Goal: Information Seeking & Learning: Learn about a topic

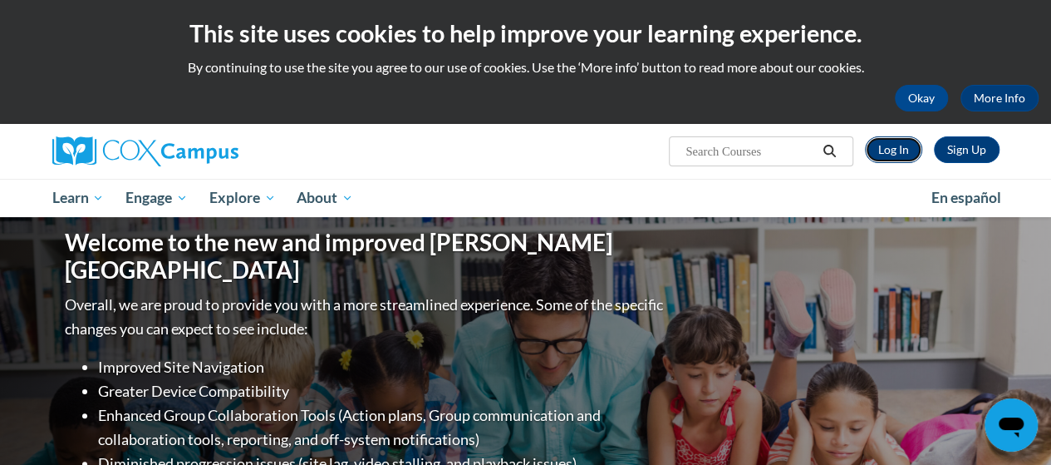
click at [904, 160] on link "Log In" at bounding box center [893, 149] width 57 height 27
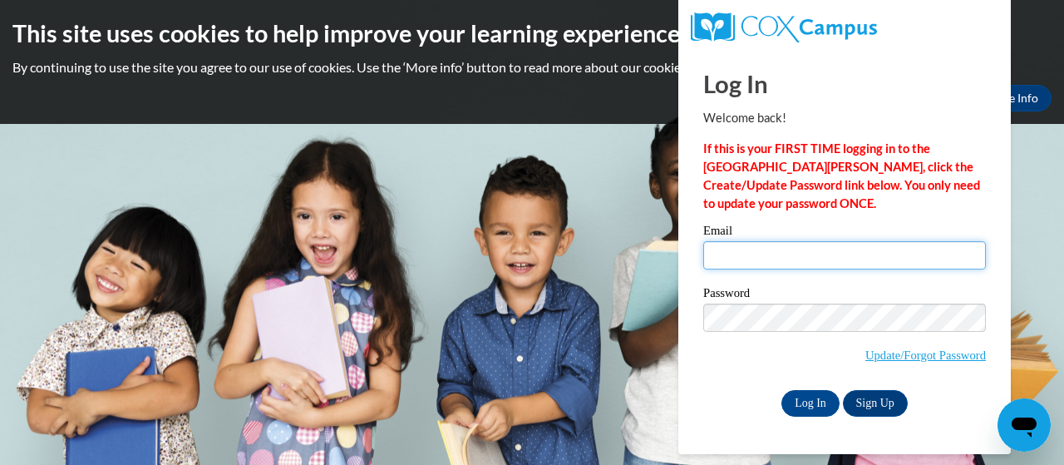
type input "[PERSON_NAME][EMAIL_ADDRESS][DOMAIN_NAME]"
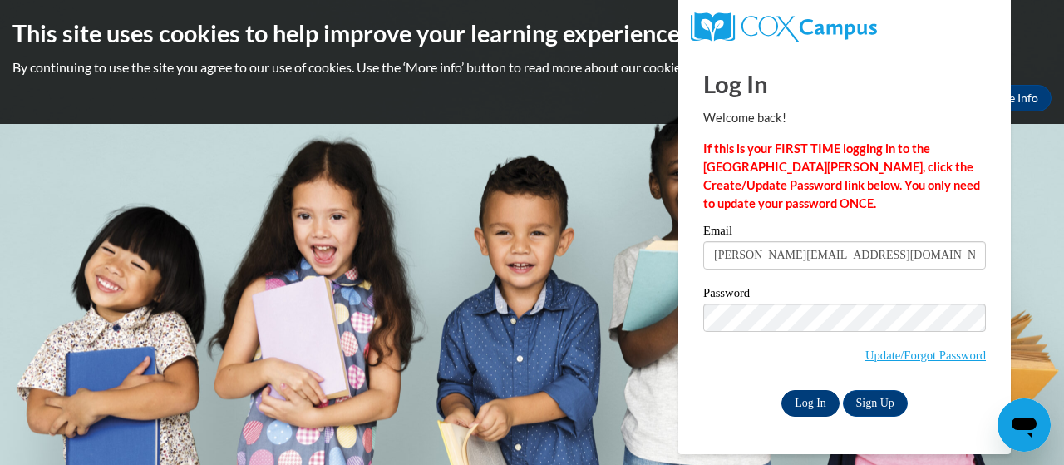
click at [803, 399] on input "Log In" at bounding box center [810, 403] width 58 height 27
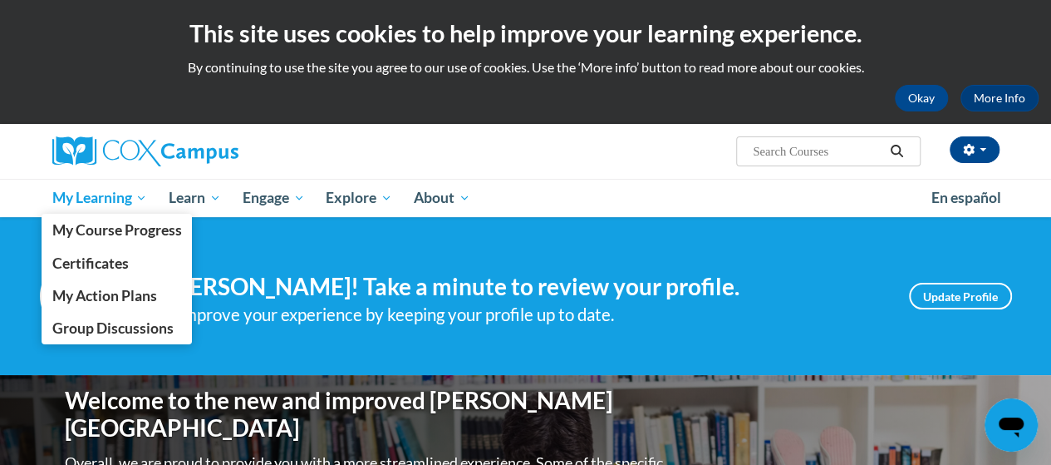
click at [90, 192] on span "My Learning" at bounding box center [100, 198] width 96 height 20
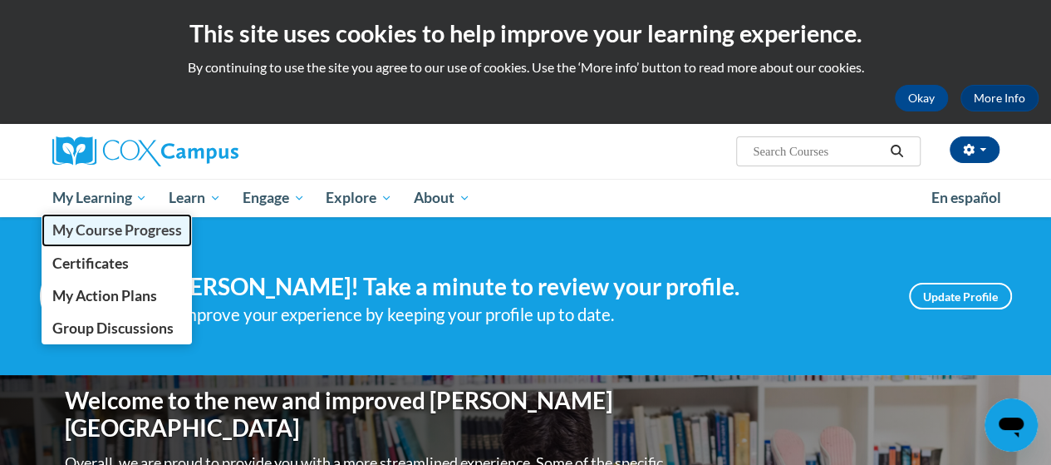
click at [148, 234] on span "My Course Progress" at bounding box center [117, 229] width 130 height 17
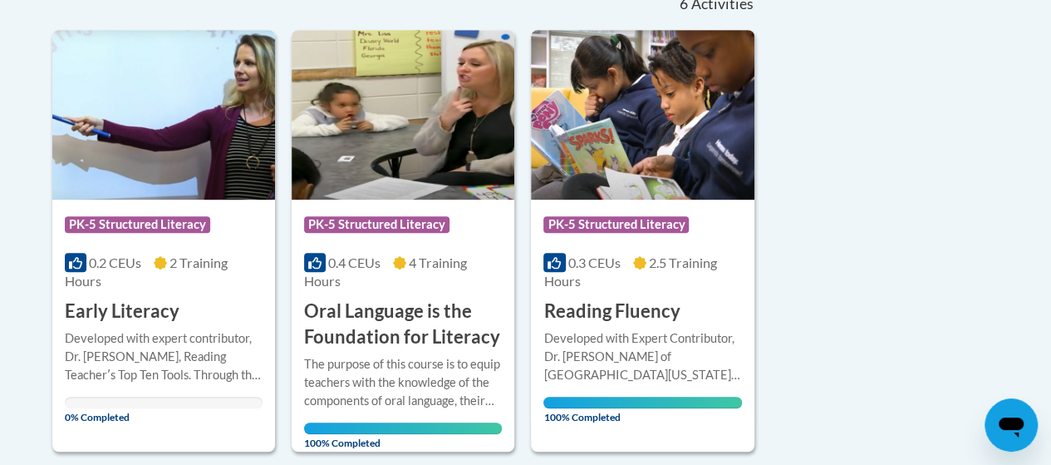
scroll to position [412, 0]
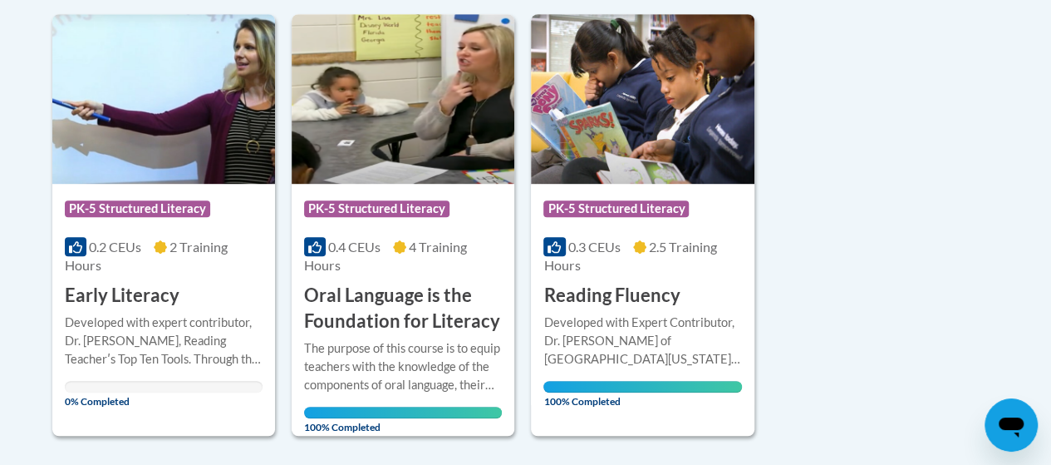
click at [138, 312] on div at bounding box center [164, 312] width 198 height 1
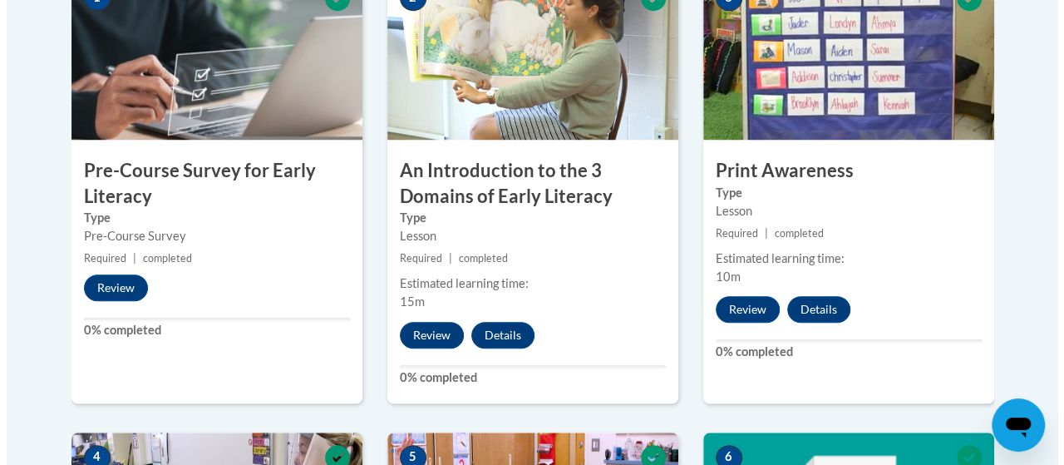
scroll to position [606, 0]
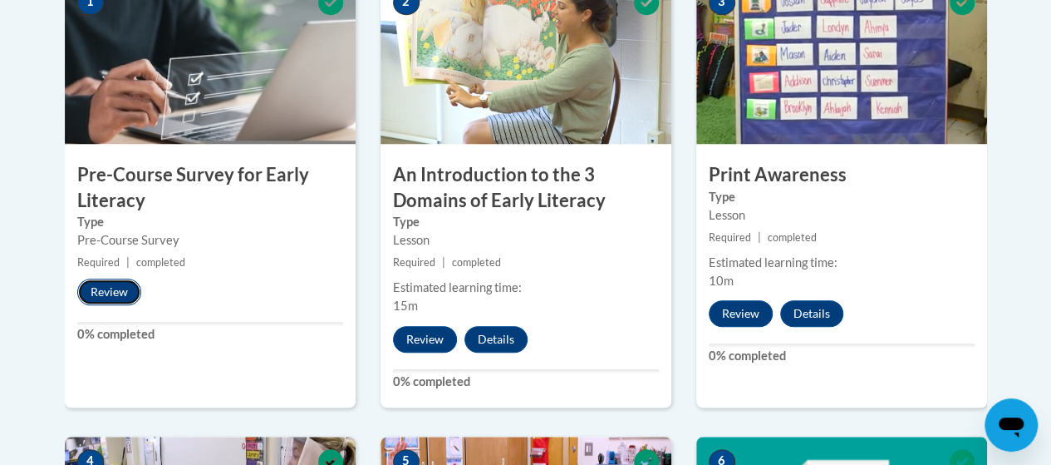
click at [111, 296] on button "Review" at bounding box center [109, 291] width 64 height 27
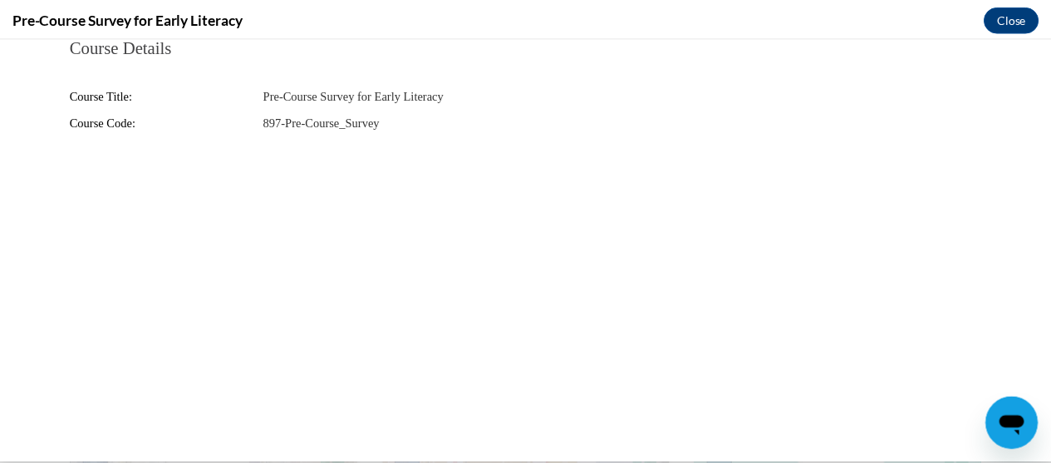
scroll to position [0, 0]
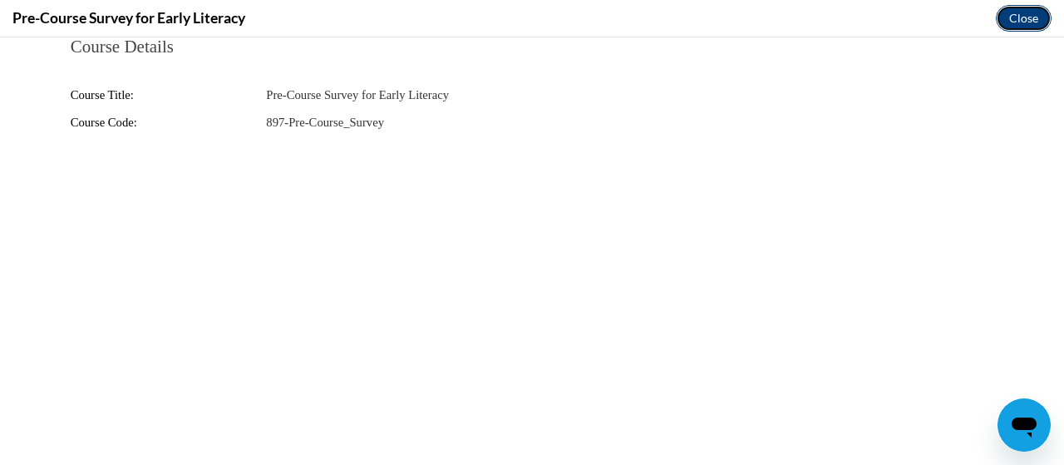
click at [1036, 19] on button "Close" at bounding box center [1024, 18] width 56 height 27
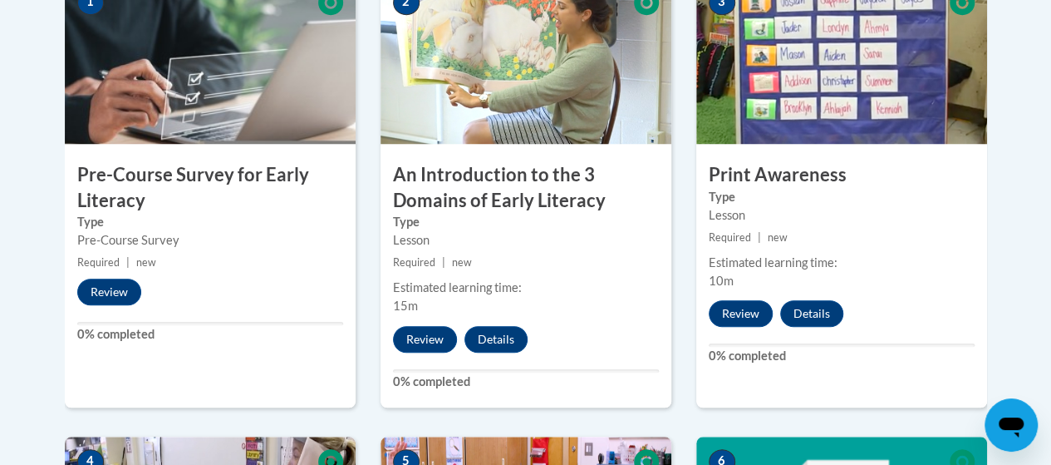
click at [220, 201] on h3 "Pre-Course Survey for Early Literacy" at bounding box center [210, 188] width 291 height 52
click at [193, 155] on div "1 Pre-Course Survey for Early Literacy Type Pre-Course Survey Required | new Re…" at bounding box center [210, 193] width 291 height 430
click at [248, 116] on img at bounding box center [210, 61] width 291 height 166
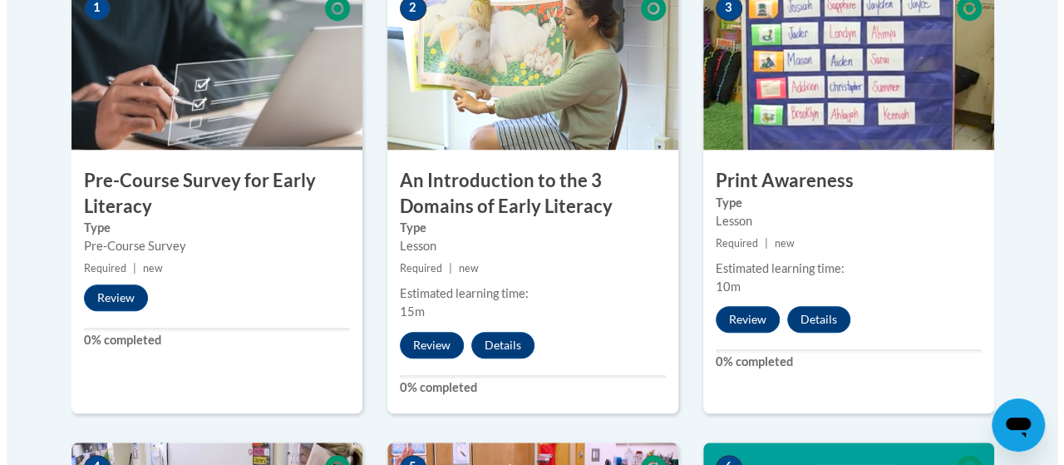
scroll to position [601, 0]
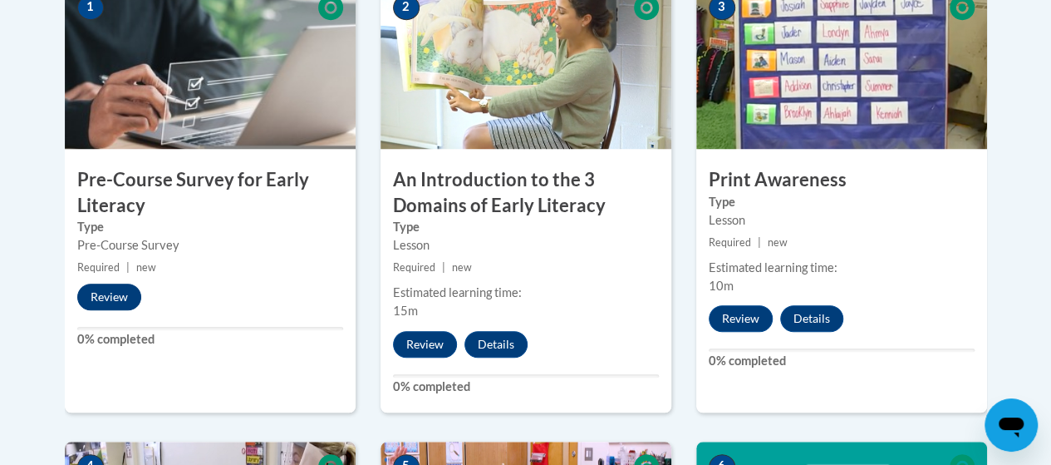
click at [113, 296] on button "Review" at bounding box center [109, 296] width 64 height 27
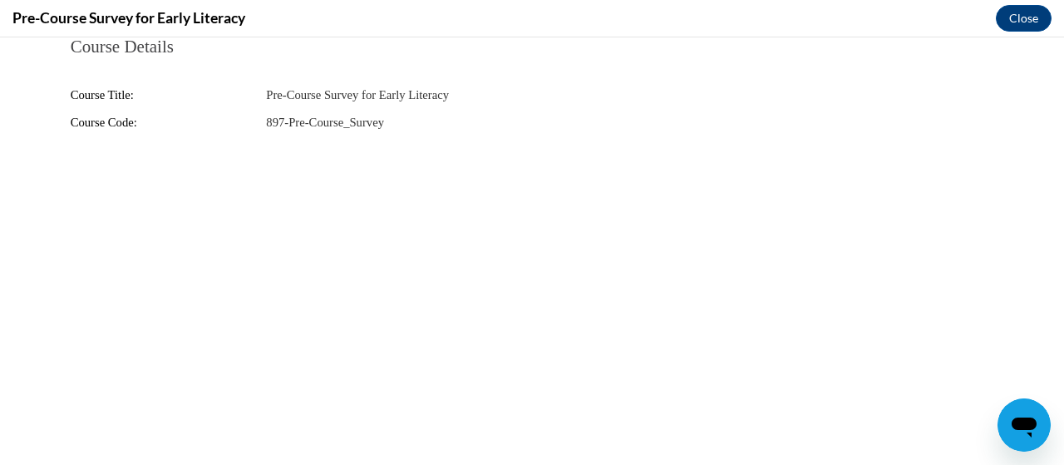
scroll to position [0, 0]
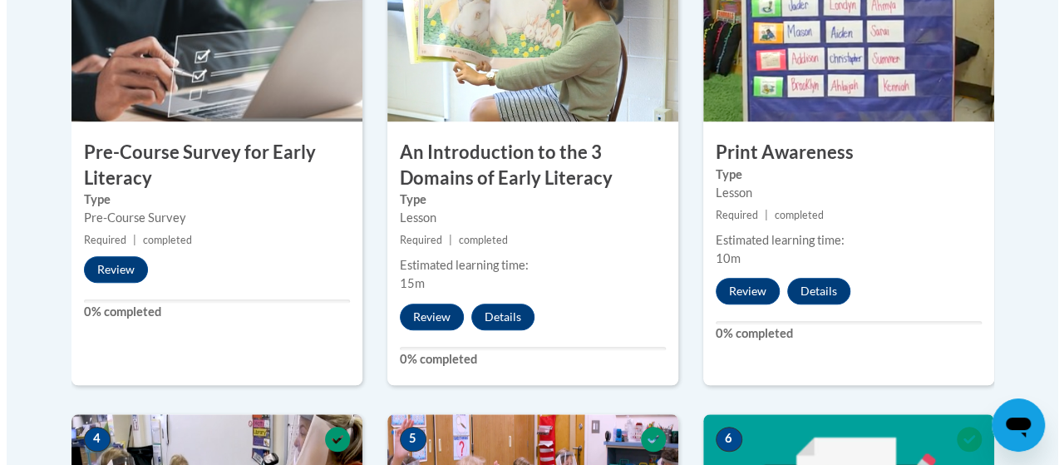
scroll to position [628, 0]
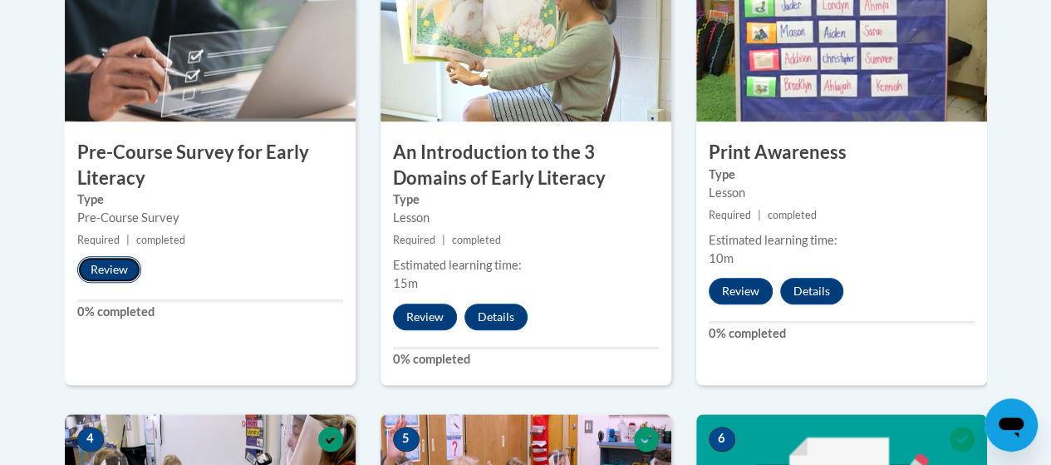
click at [105, 270] on button "Review" at bounding box center [109, 269] width 64 height 27
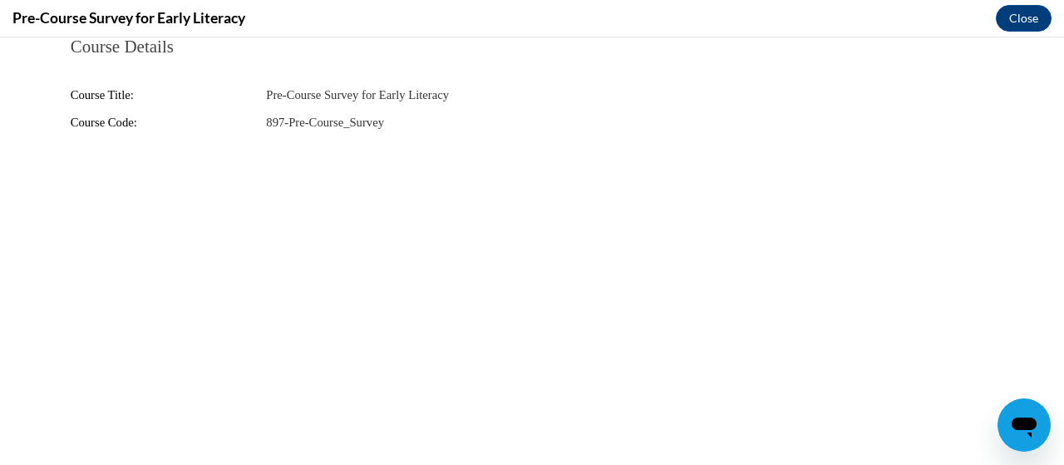
scroll to position [0, 0]
click at [696, 354] on body "Course Details Course Title: Pre-Course Survey for Early Literacy Course Code: …" at bounding box center [532, 250] width 1064 height 427
click at [595, 369] on body "Course Details Course Title: Pre-Course Survey for Early Literacy Course Code: …" at bounding box center [532, 250] width 1064 height 427
click at [760, 268] on div "Course Details Course Title: Pre-Course Survey for Early Literacy Course Code: …" at bounding box center [532, 159] width 972 height 244
click at [297, 140] on fieldset "Course Details Course Title: Pre-Course Survey for Early Literacy Course Code: …" at bounding box center [531, 94] width 947 height 115
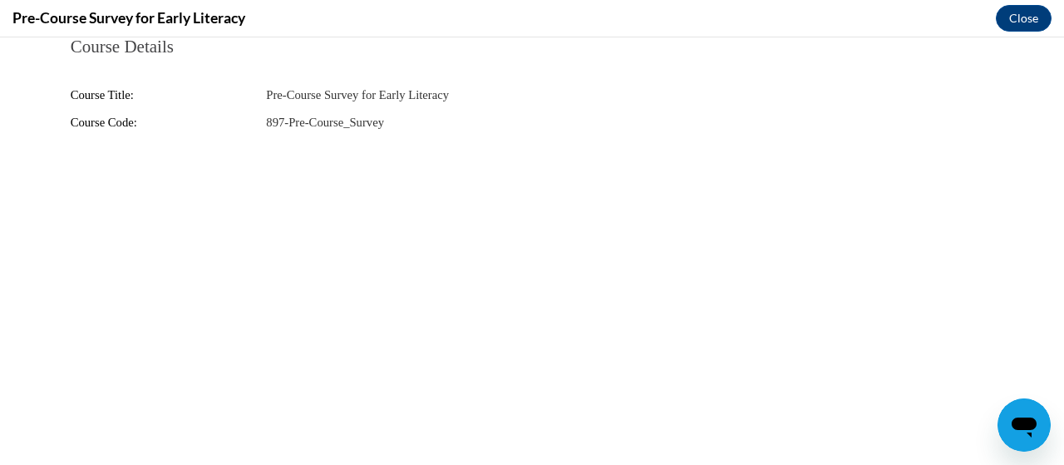
click at [316, 133] on fieldset "Course Details Course Title: Pre-Course Survey for Early Literacy Course Code: …" at bounding box center [531, 94] width 947 height 115
click at [369, 138] on fieldset "Course Details Course Title: Pre-Course Survey for Early Literacy Course Code: …" at bounding box center [531, 94] width 947 height 115
click at [379, 138] on fieldset "Course Details Course Title: Pre-Course Survey for Early Literacy Course Code: …" at bounding box center [531, 94] width 947 height 115
click at [1021, 11] on button "Close" at bounding box center [1024, 18] width 56 height 27
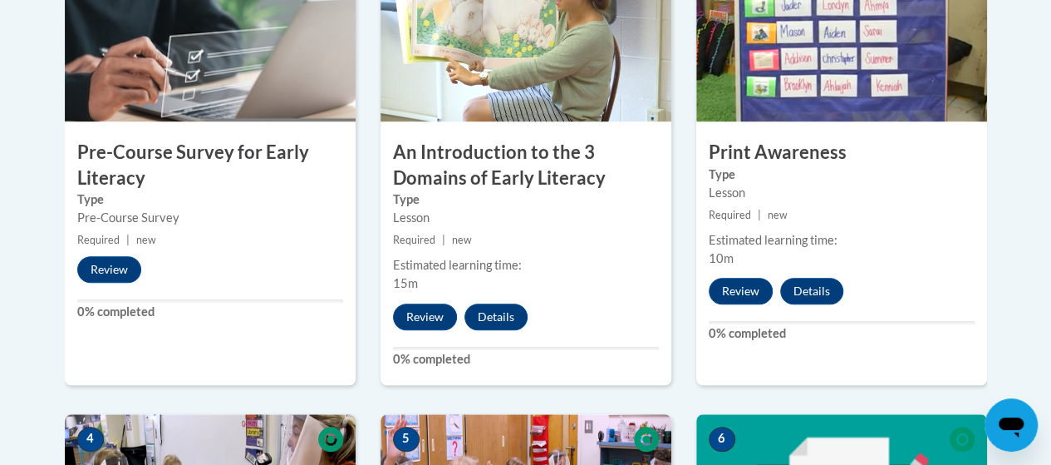
click at [492, 125] on div "2 An Introduction to the 3 Domains of Early Literacy Type Lesson Required | new…" at bounding box center [526, 170] width 291 height 430
click at [515, 89] on img at bounding box center [526, 38] width 291 height 166
click at [513, 111] on img at bounding box center [526, 38] width 291 height 166
click at [411, 311] on button "Review" at bounding box center [425, 316] width 64 height 27
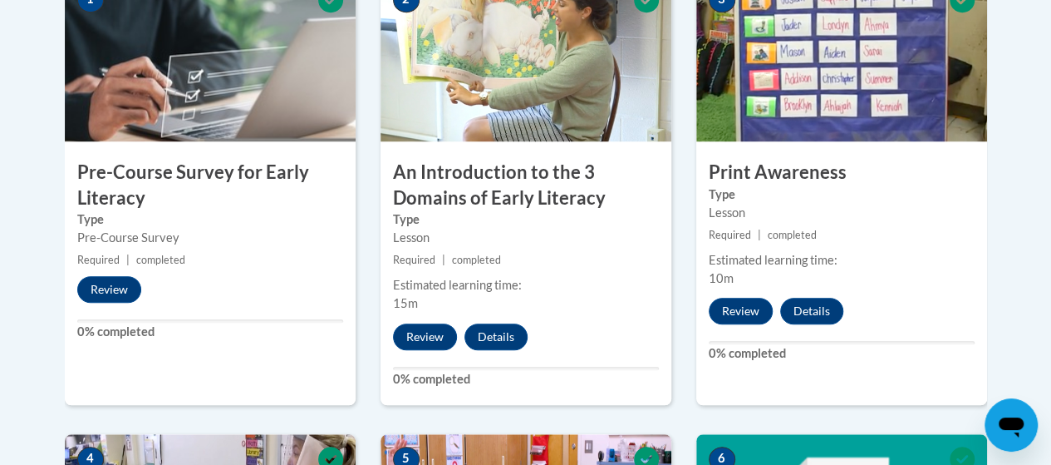
scroll to position [610, 0]
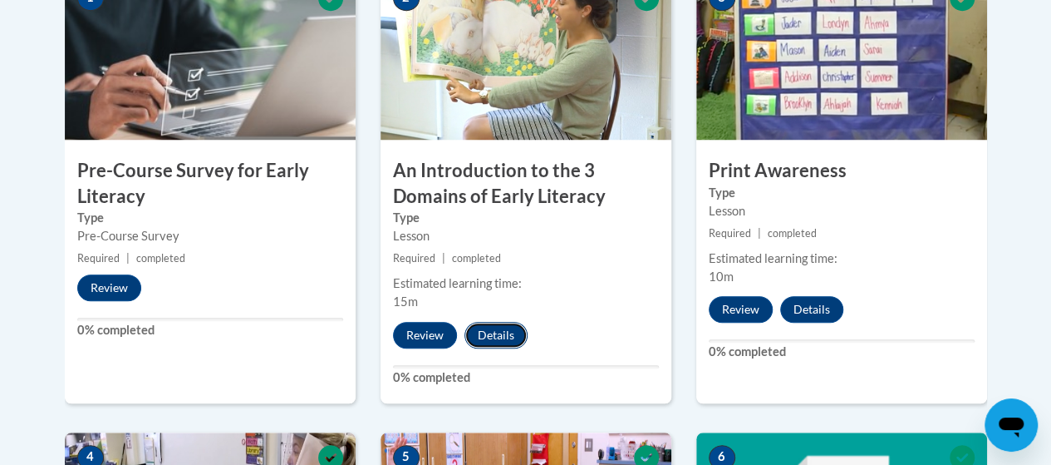
click at [504, 324] on button "Details" at bounding box center [496, 335] width 63 height 27
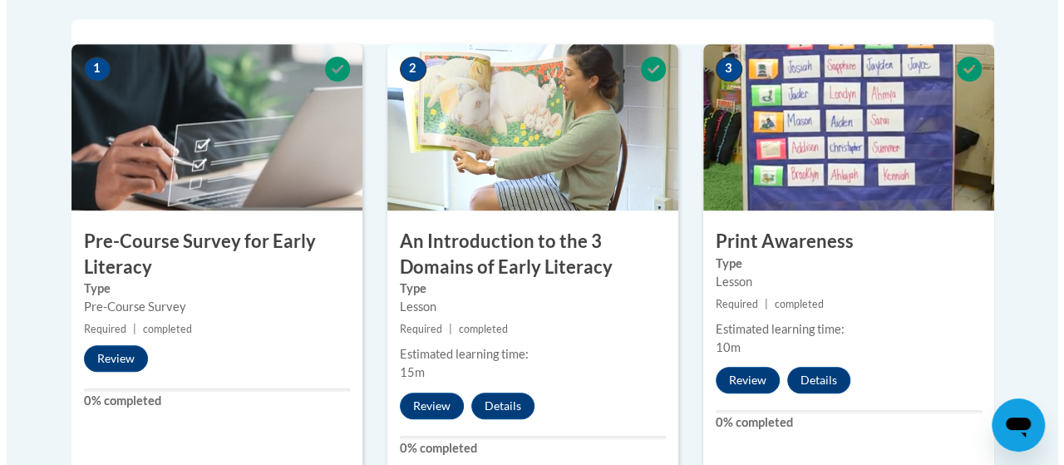
scroll to position [545, 0]
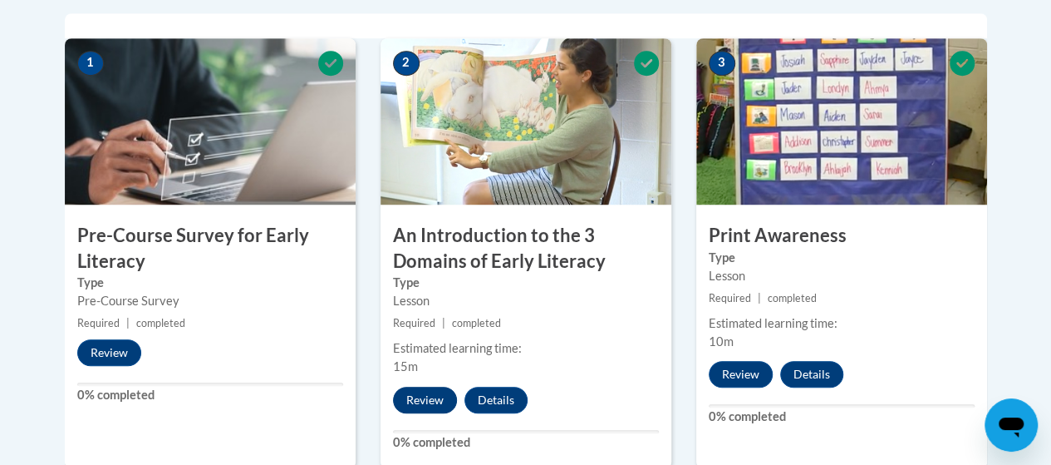
click at [422, 396] on button "Review" at bounding box center [425, 399] width 64 height 27
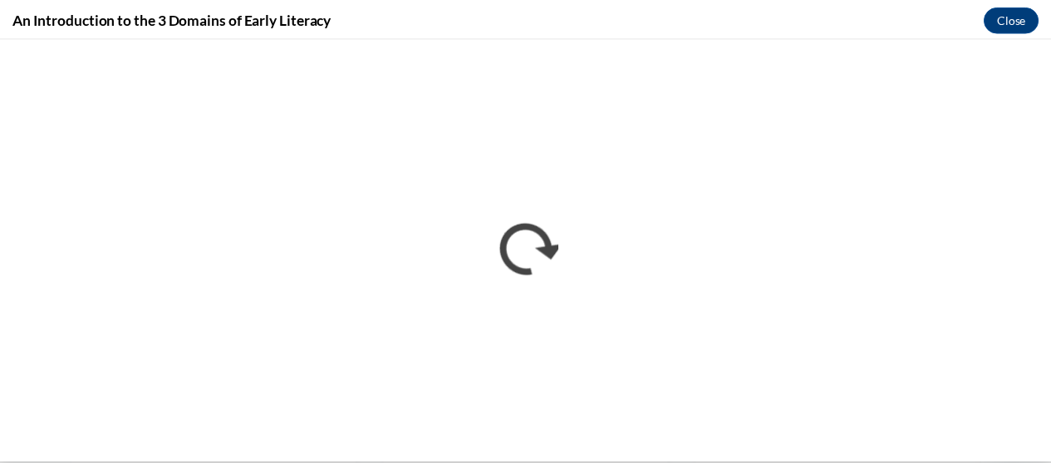
scroll to position [0, 0]
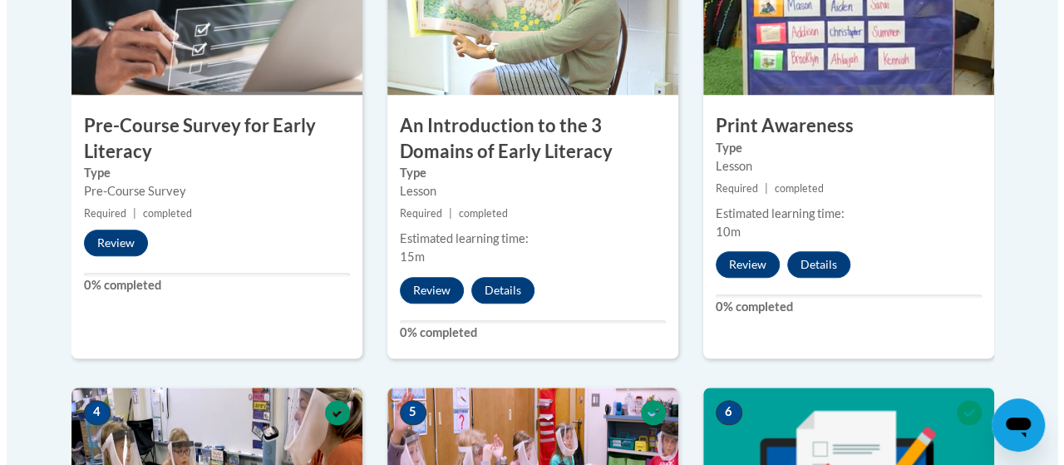
scroll to position [667, 0]
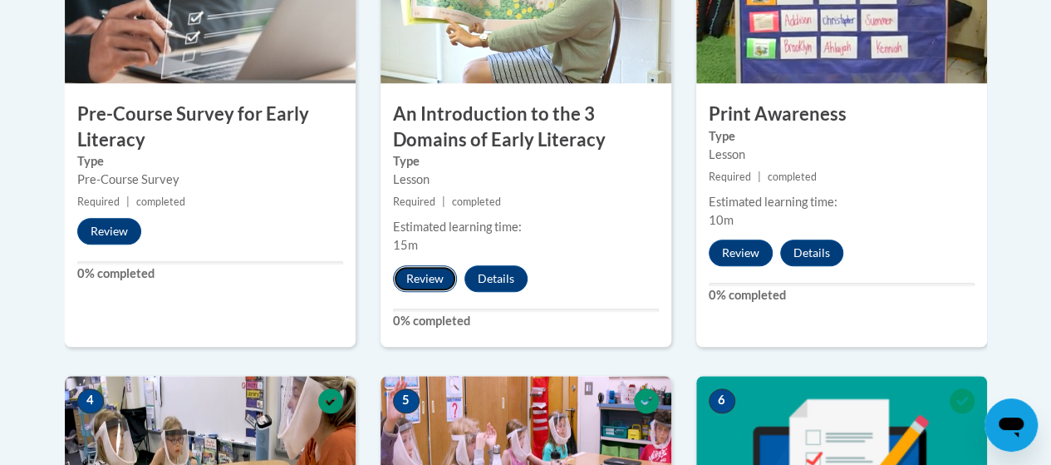
click at [425, 273] on button "Review" at bounding box center [425, 278] width 64 height 27
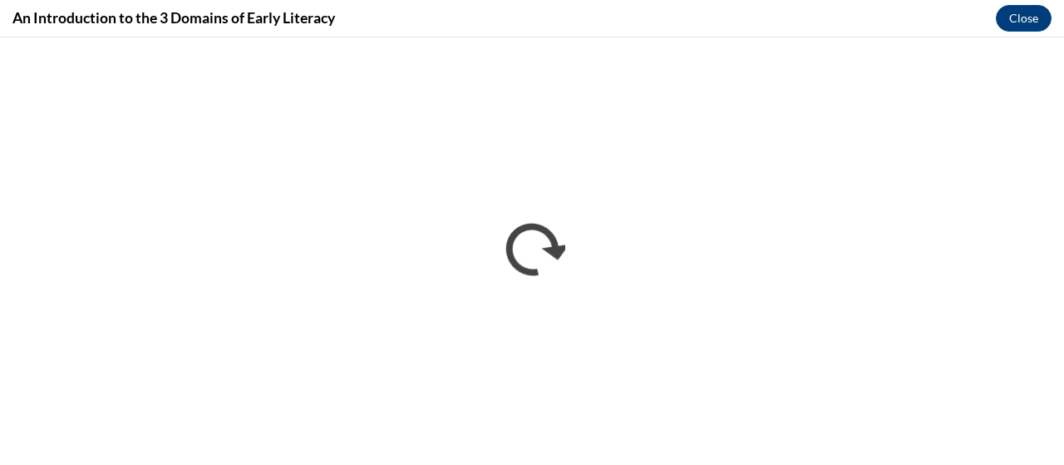
scroll to position [0, 0]
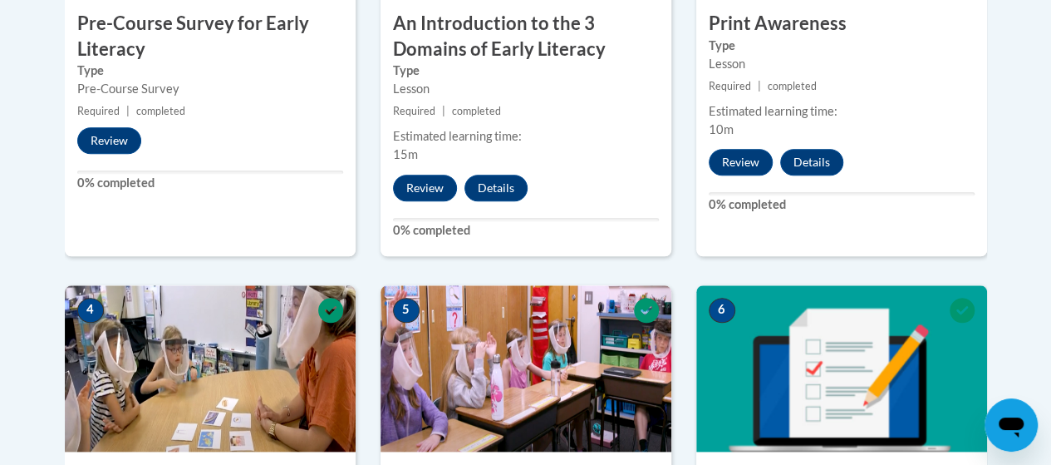
scroll to position [753, 0]
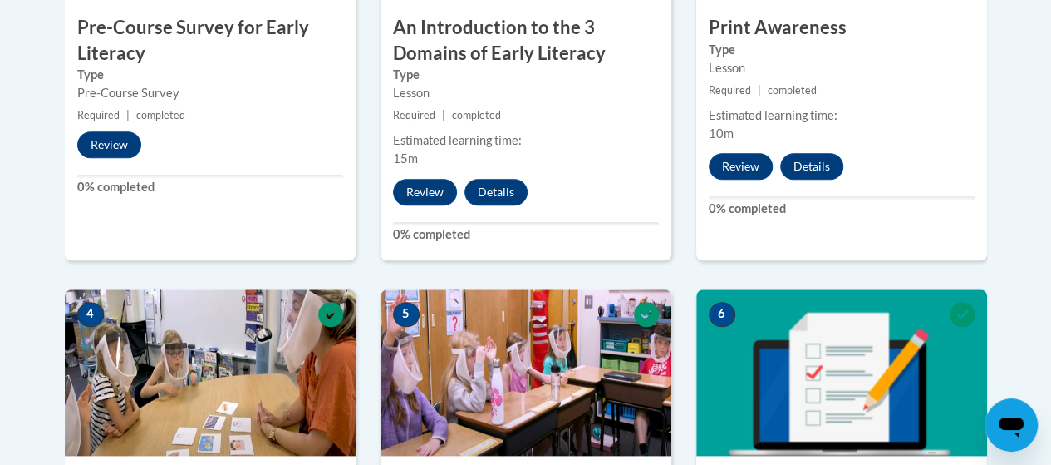
click at [467, 89] on div "Lesson" at bounding box center [526, 93] width 266 height 18
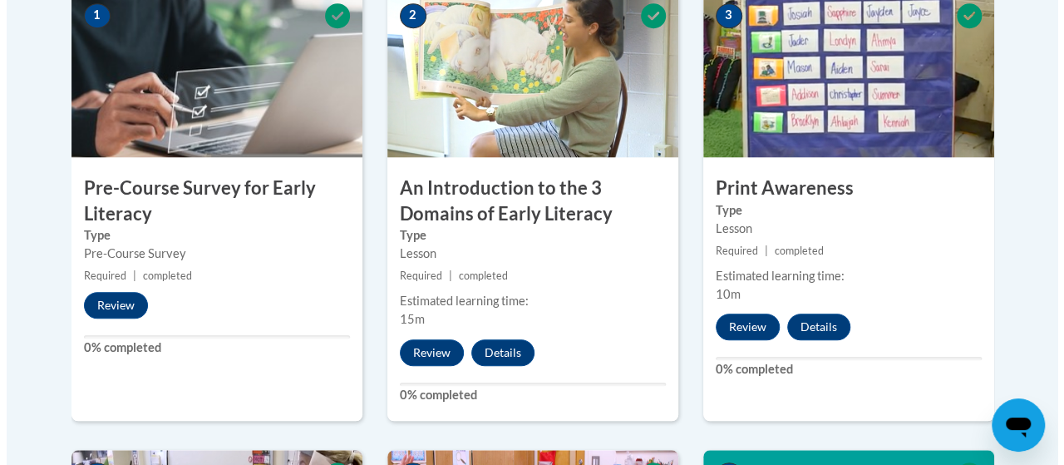
scroll to position [581, 0]
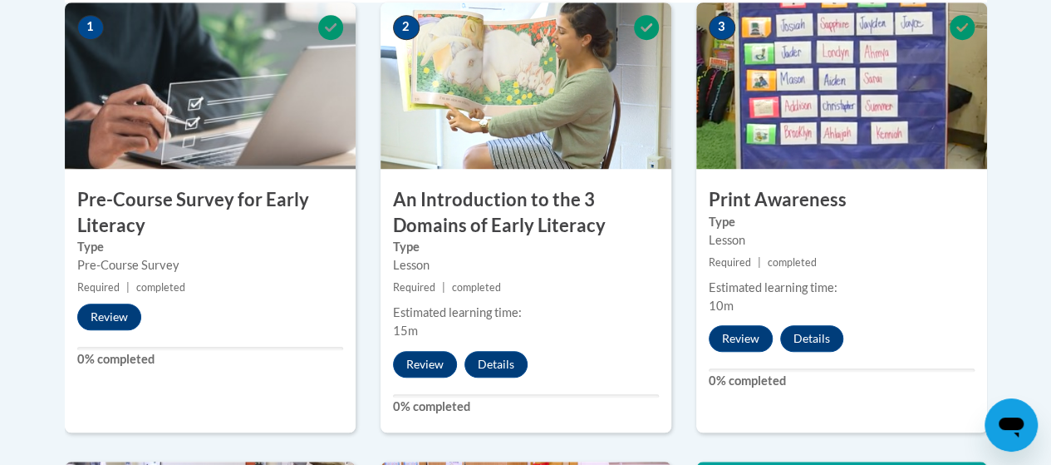
click at [494, 137] on img at bounding box center [526, 85] width 291 height 166
click at [464, 80] on img at bounding box center [526, 85] width 291 height 166
drag, startPoint x: 464, startPoint y: 80, endPoint x: 444, endPoint y: 40, distance: 44.6
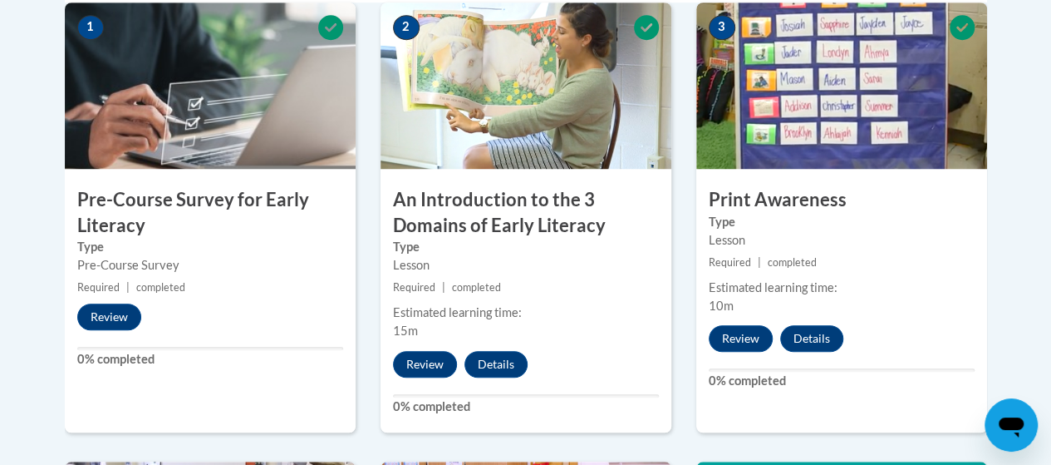
click at [399, 126] on img at bounding box center [526, 85] width 291 height 166
click at [444, 40] on img at bounding box center [526, 85] width 291 height 166
click at [426, 363] on button "Review" at bounding box center [425, 364] width 64 height 27
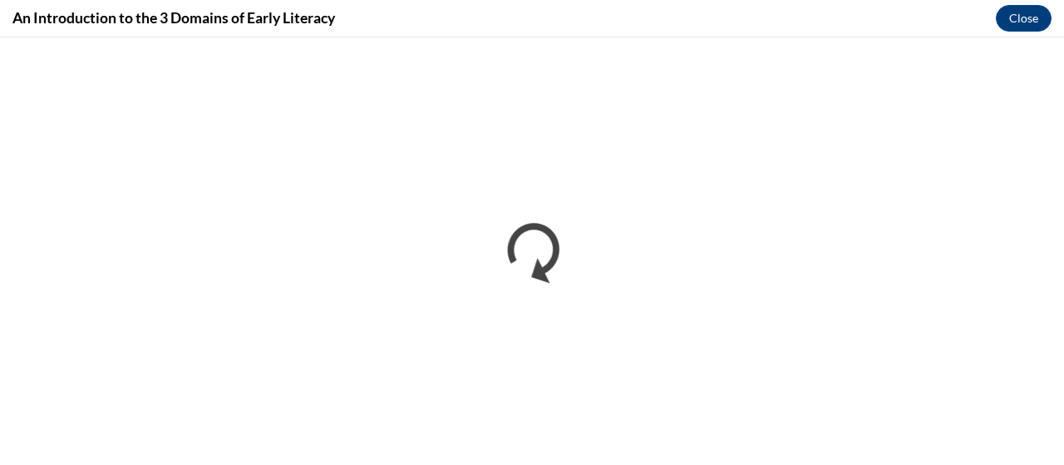
scroll to position [0, 0]
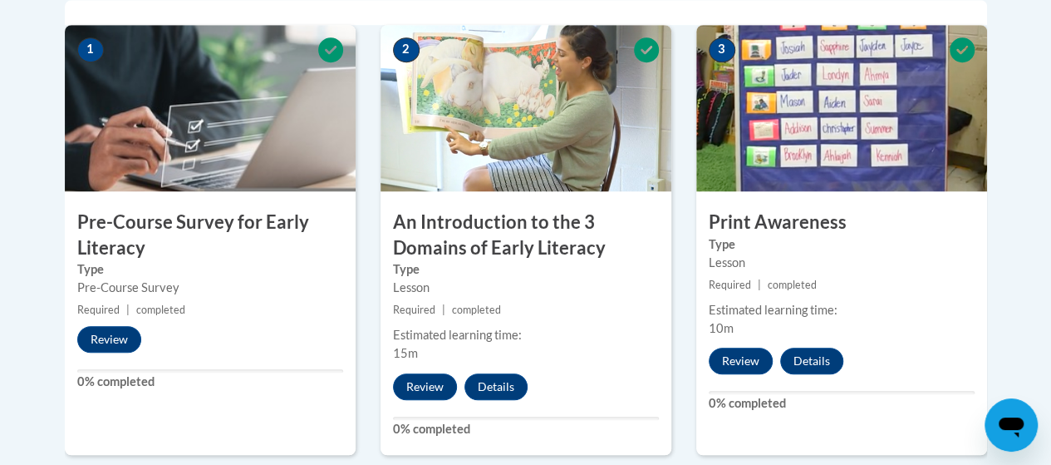
scroll to position [624, 0]
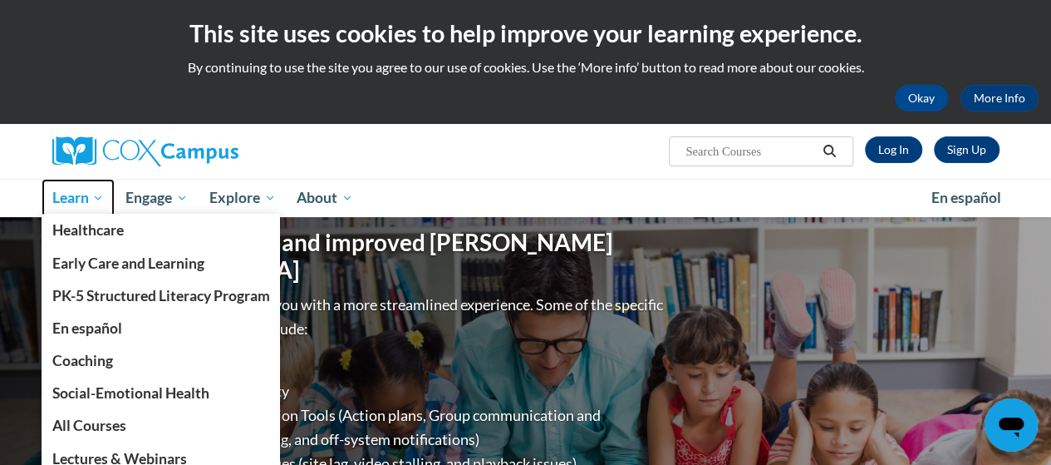
click at [76, 201] on span "Learn" at bounding box center [78, 198] width 52 height 20
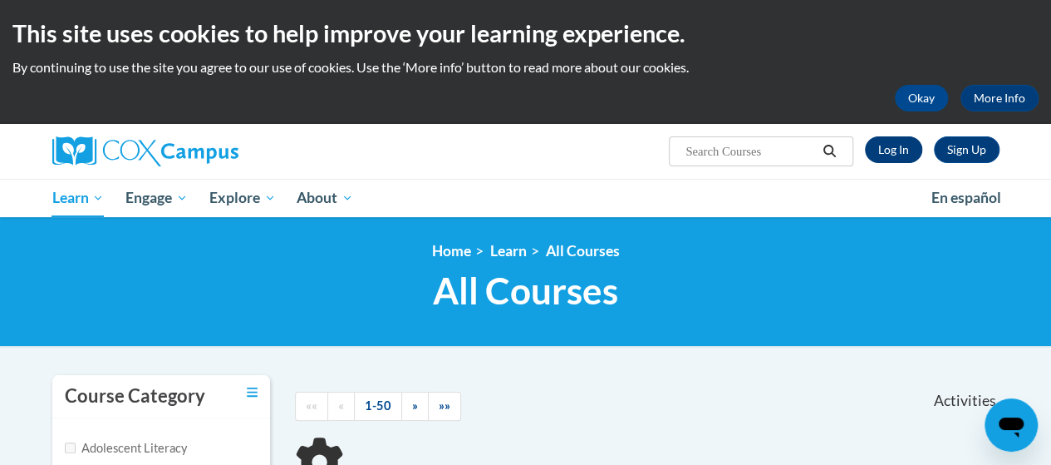
click at [895, 143] on link "Log In" at bounding box center [893, 149] width 57 height 27
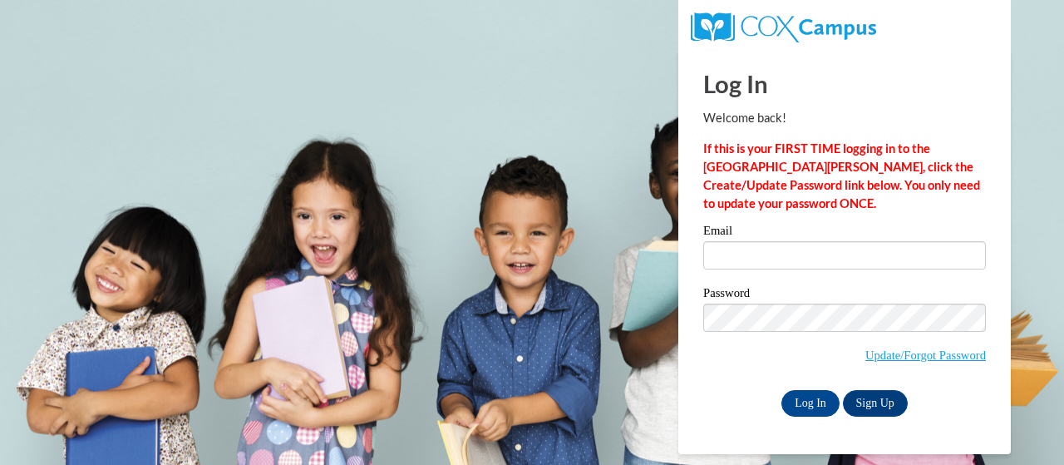
click at [503, 120] on body "This site uses cookies to help improve your learning experience. By continuing …" at bounding box center [532, 232] width 1064 height 465
click at [800, 414] on input "Log In" at bounding box center [810, 403] width 58 height 27
click at [753, 235] on label "Email" at bounding box center [844, 232] width 283 height 17
click at [753, 241] on input "Email" at bounding box center [844, 255] width 283 height 28
click at [482, 157] on body "This site uses cookies to help improve your learning experience. By continuing …" at bounding box center [532, 232] width 1064 height 465
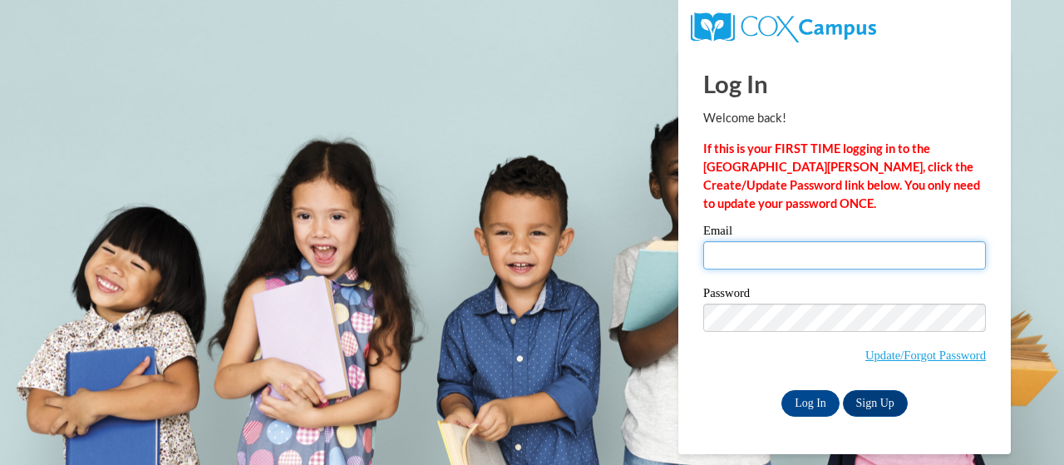
type input "coleman.sicily.a@muscogee.k12.ga.us"
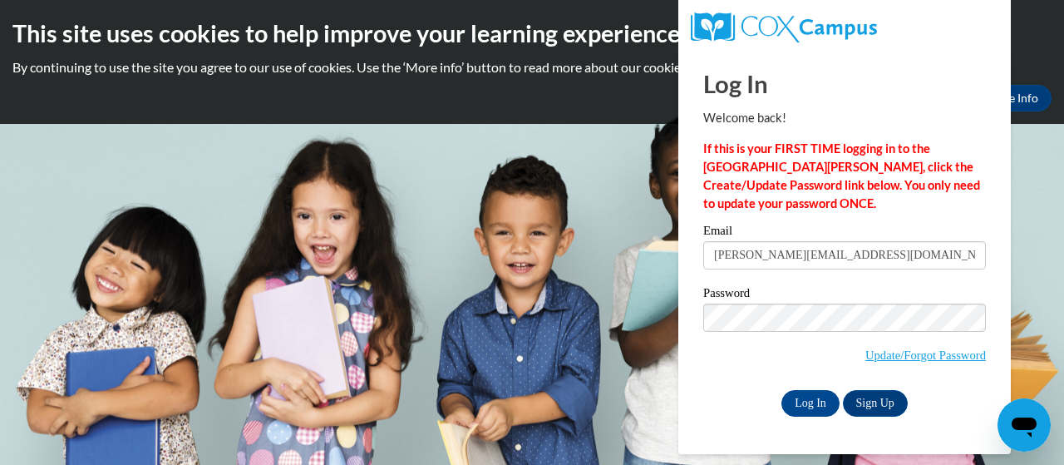
click at [131, 189] on body "This site uses cookies to help improve your learning experience. By continuing …" at bounding box center [532, 232] width 1064 height 465
click at [810, 406] on input "Log In" at bounding box center [810, 403] width 58 height 27
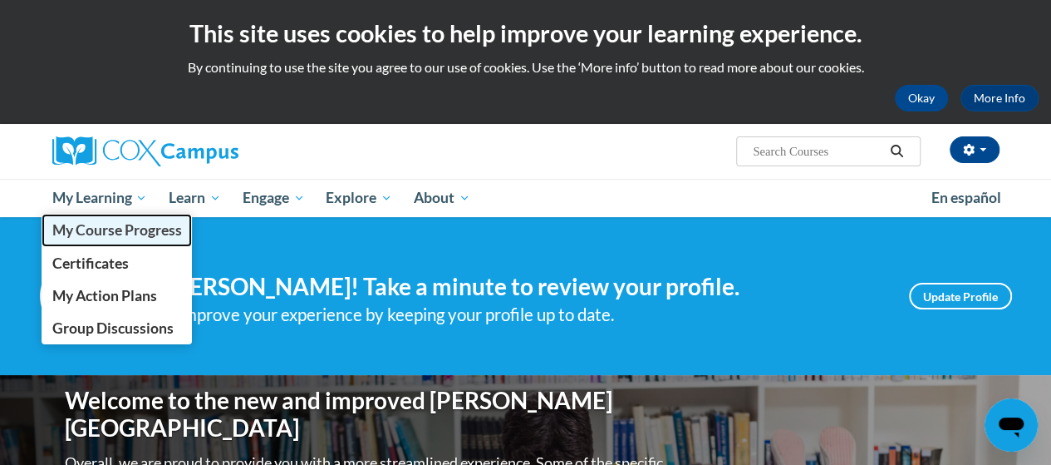
click at [94, 216] on link "My Course Progress" at bounding box center [117, 230] width 151 height 32
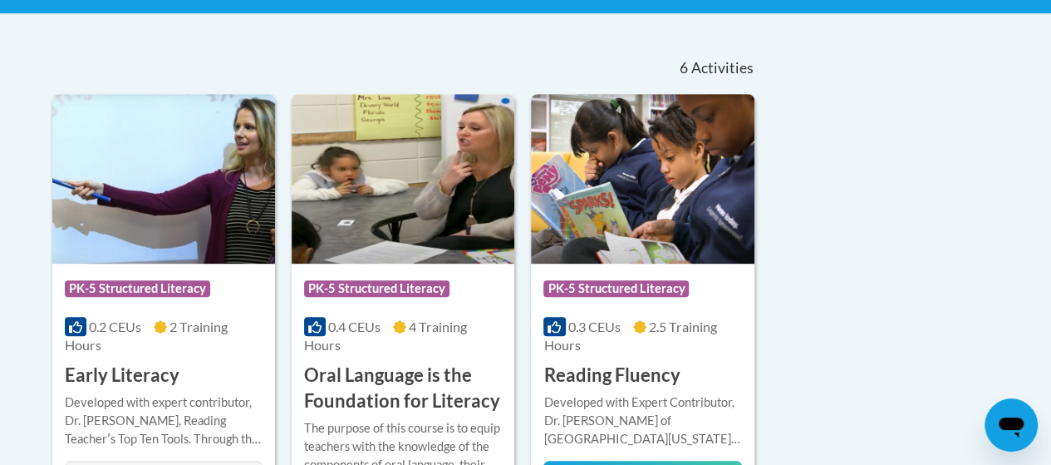
scroll to position [337, 0]
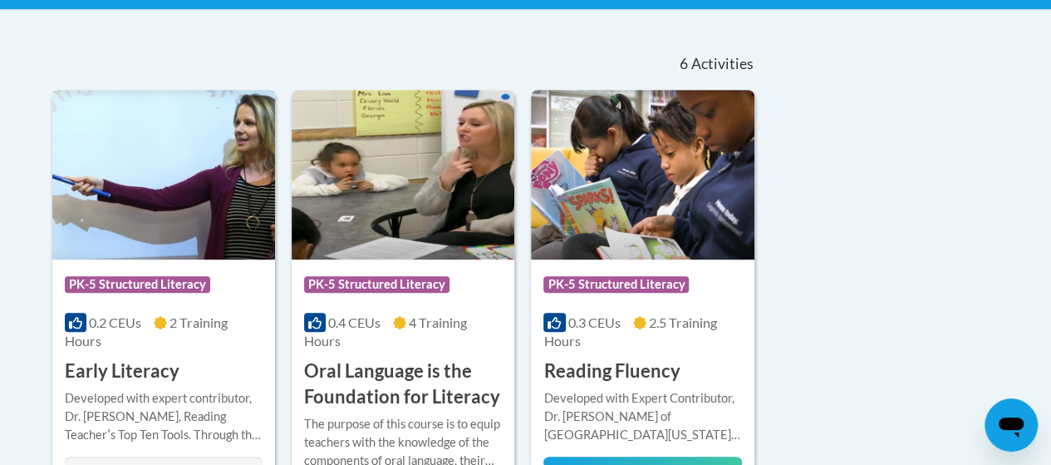
click at [185, 240] on img at bounding box center [163, 175] width 223 height 170
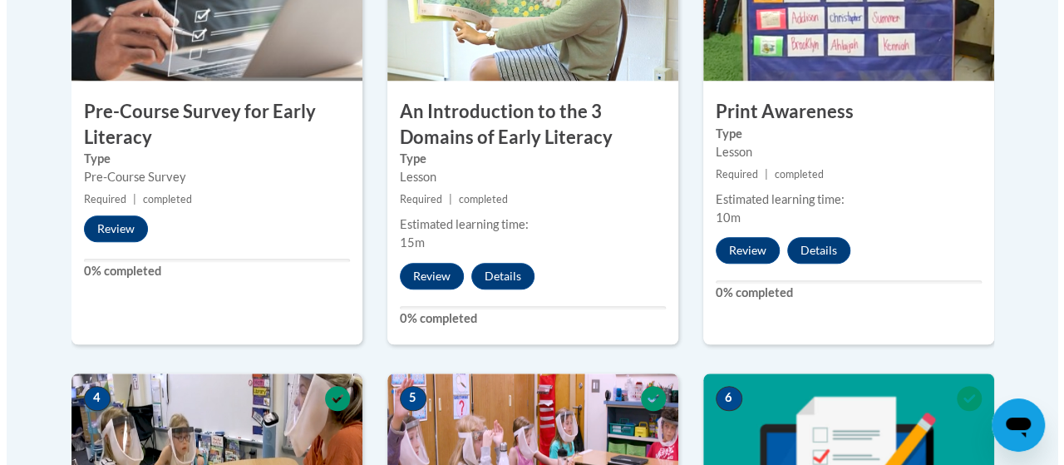
scroll to position [665, 0]
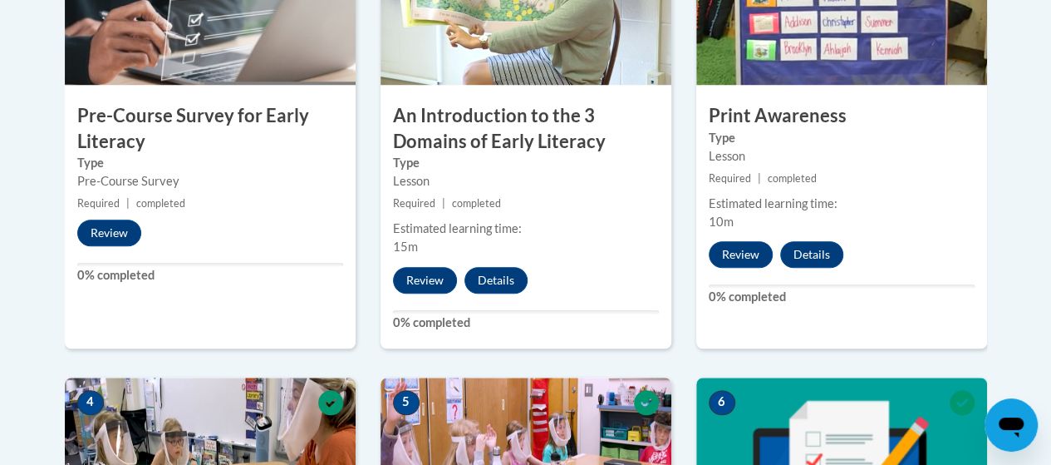
click at [229, 327] on div "1 Pre-Course Survey for Early Literacy Type Pre-Course Survey Required | comple…" at bounding box center [210, 134] width 291 height 430
click at [115, 232] on button "Review" at bounding box center [109, 232] width 64 height 27
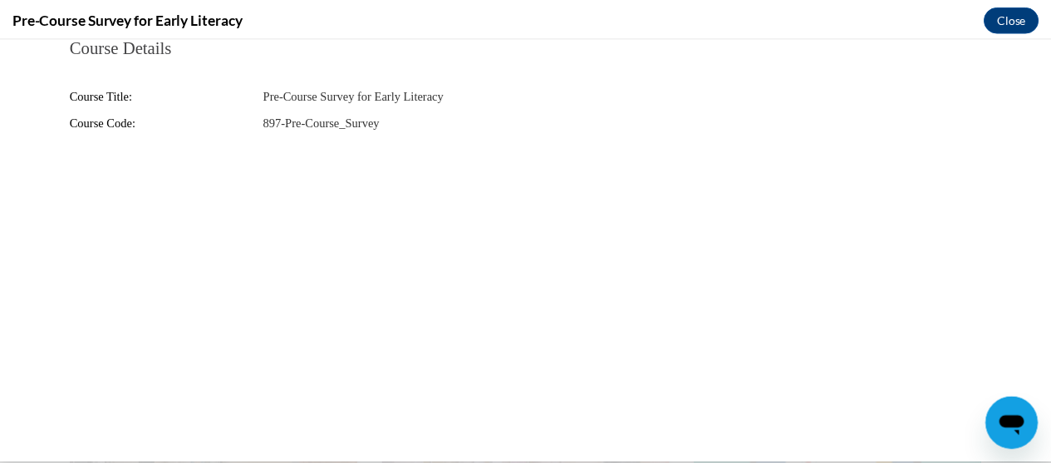
scroll to position [0, 0]
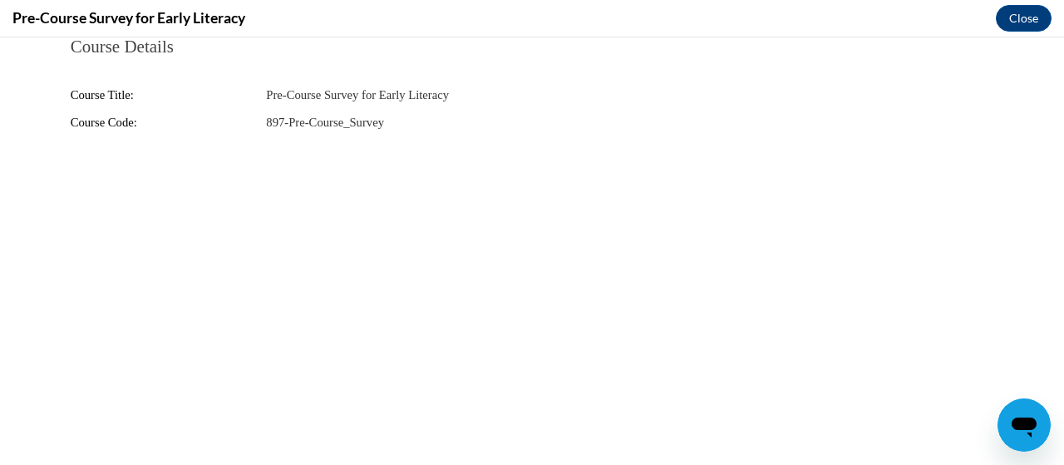
click at [413, 101] on span "Pre-Course Survey for Early Literacy" at bounding box center [357, 94] width 183 height 13
click at [358, 113] on div "Course Code: 897-Pre-Course_Survey" at bounding box center [532, 122] width 923 height 19
click at [357, 123] on span "897-Pre-Course_Survey" at bounding box center [325, 122] width 118 height 13
click at [344, 136] on fieldset "Course Details Course Title: Pre-Course Survey for Early Literacy Course Code: …" at bounding box center [531, 94] width 947 height 115
click at [1030, 21] on button "Close" at bounding box center [1024, 18] width 56 height 27
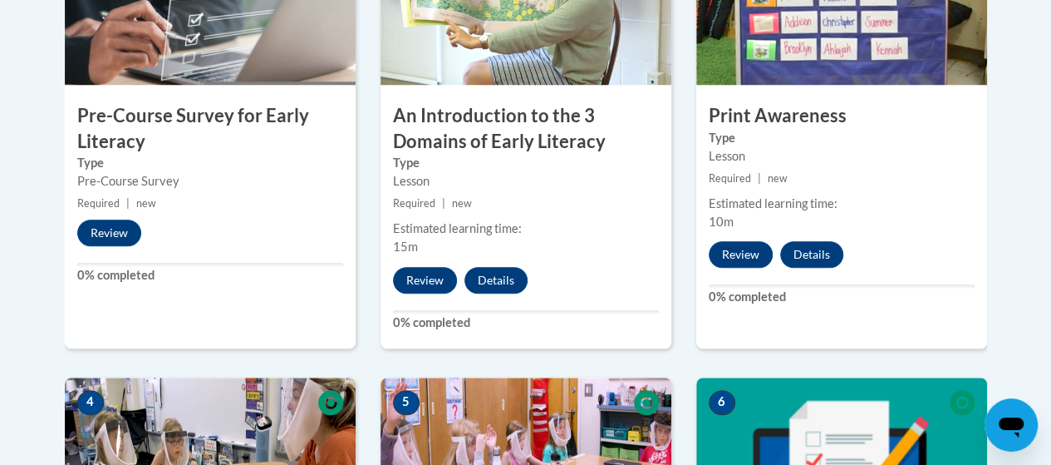
click at [568, 67] on img at bounding box center [526, 2] width 291 height 166
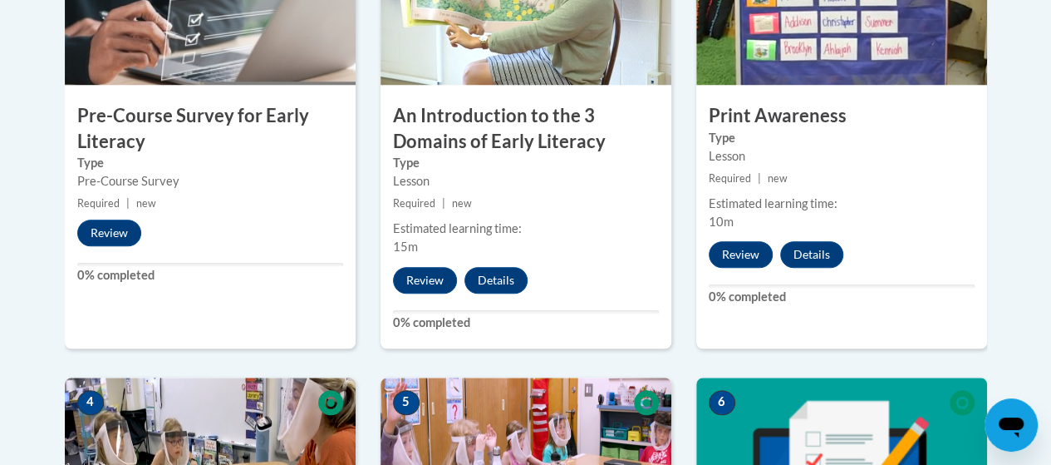
click at [568, 67] on img at bounding box center [526, 2] width 291 height 166
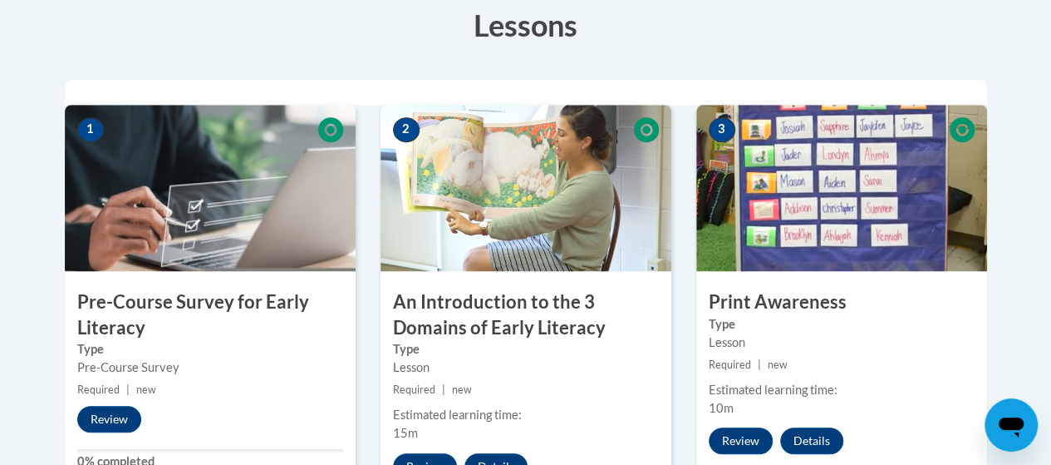
scroll to position [478, 0]
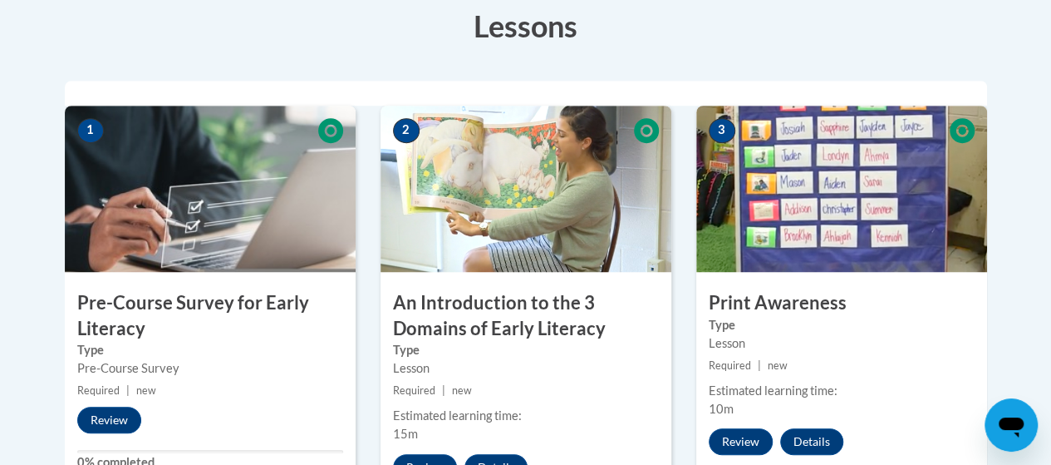
click at [644, 132] on icon at bounding box center [646, 130] width 25 height 25
click at [523, 189] on img at bounding box center [526, 189] width 291 height 166
click at [409, 131] on span "2" at bounding box center [406, 130] width 27 height 25
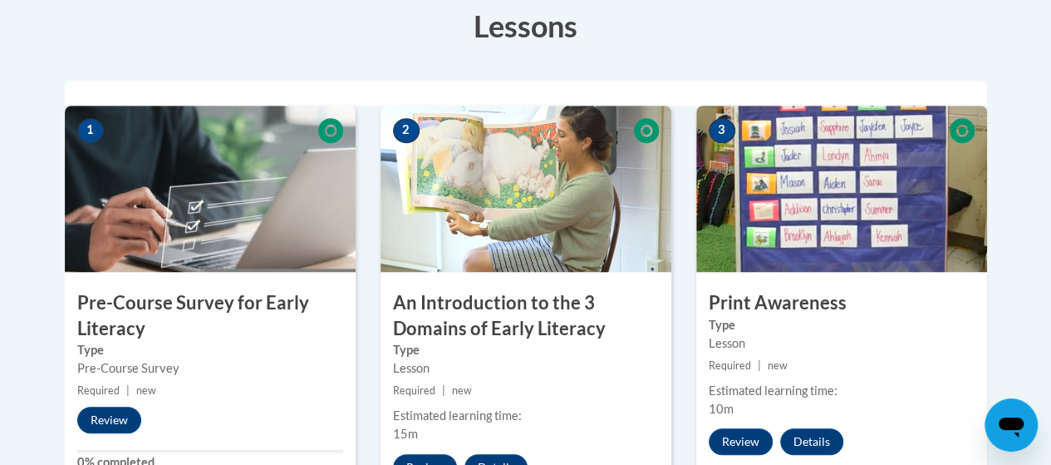
click at [489, 267] on img at bounding box center [526, 189] width 291 height 166
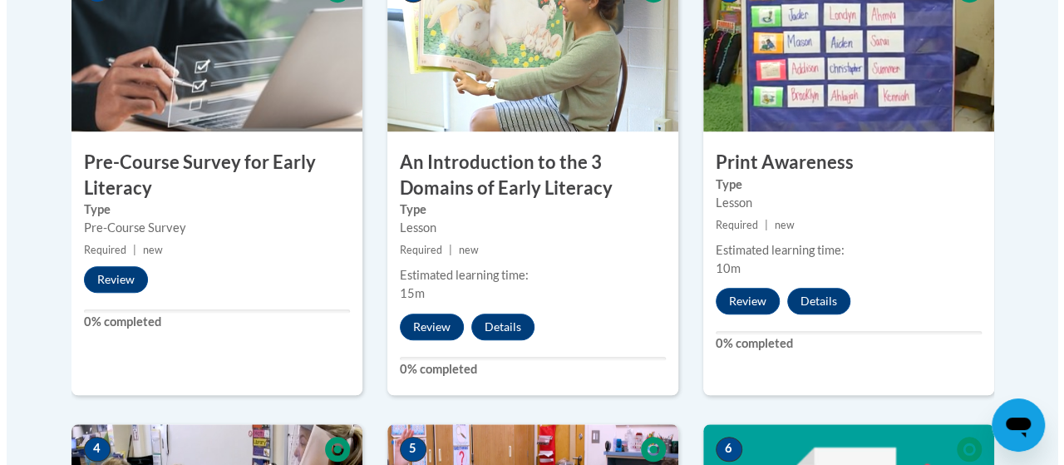
scroll to position [621, 0]
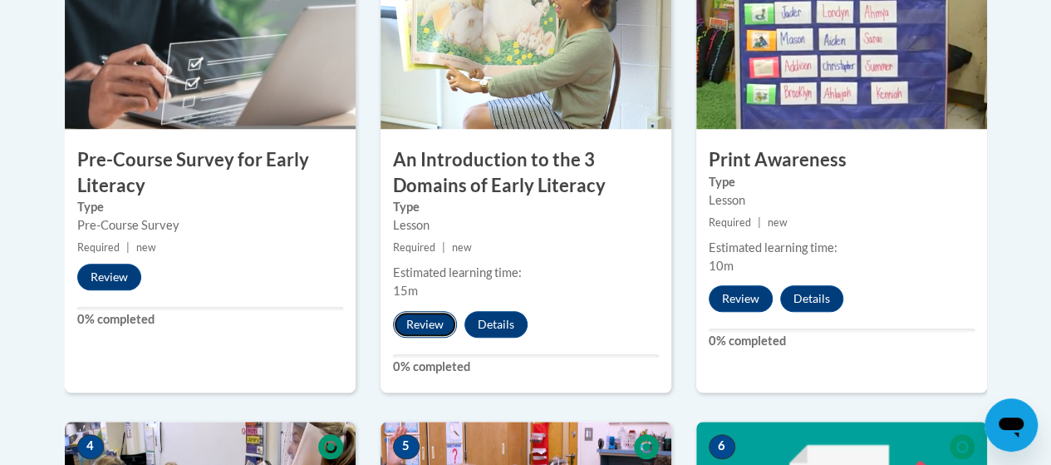
click at [432, 322] on button "Review" at bounding box center [425, 324] width 64 height 27
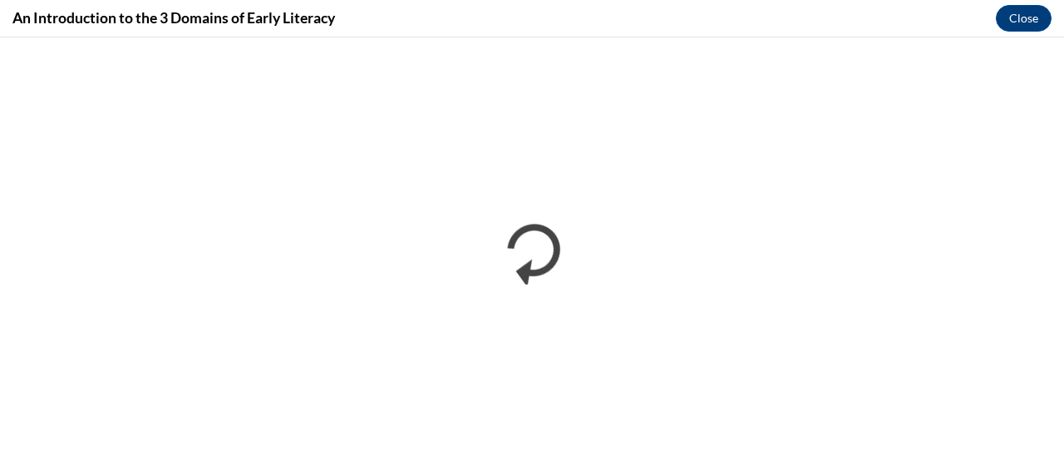
scroll to position [0, 0]
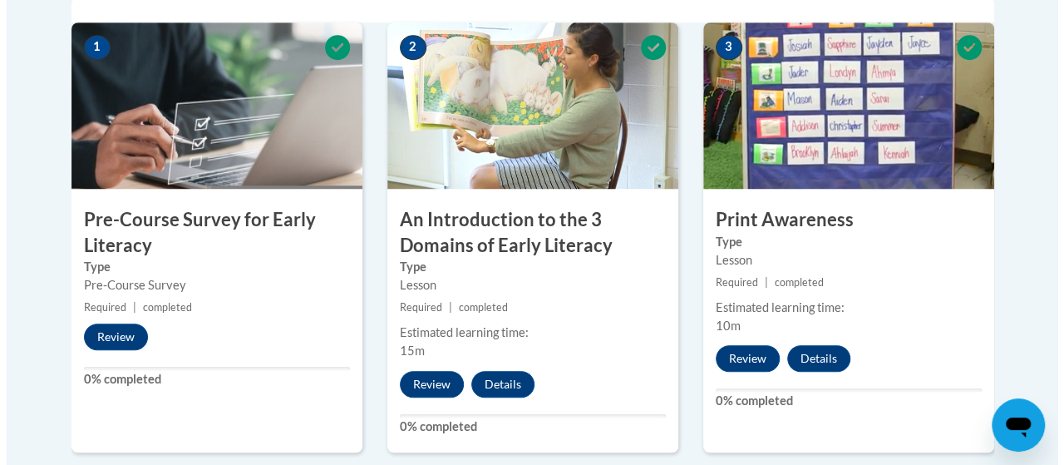
scroll to position [560, 0]
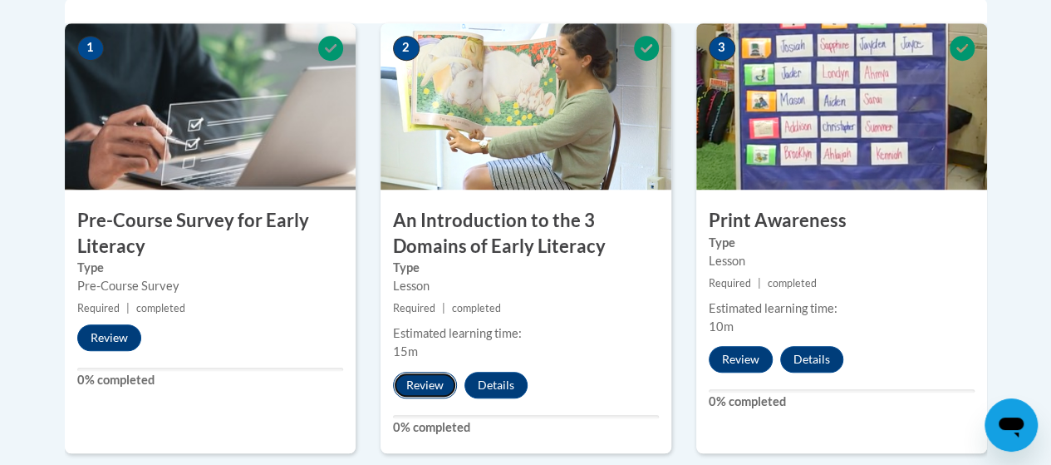
click at [428, 386] on button "Review" at bounding box center [425, 384] width 64 height 27
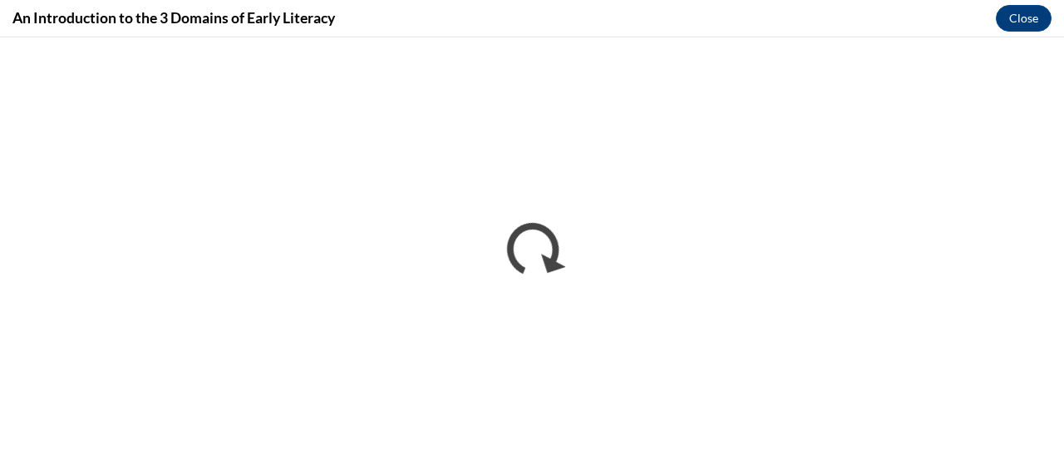
scroll to position [0, 0]
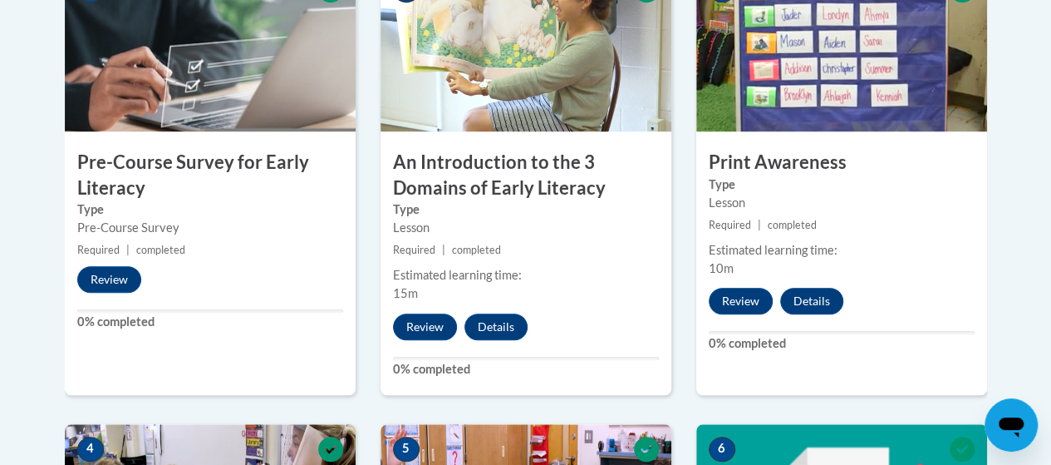
scroll to position [623, 0]
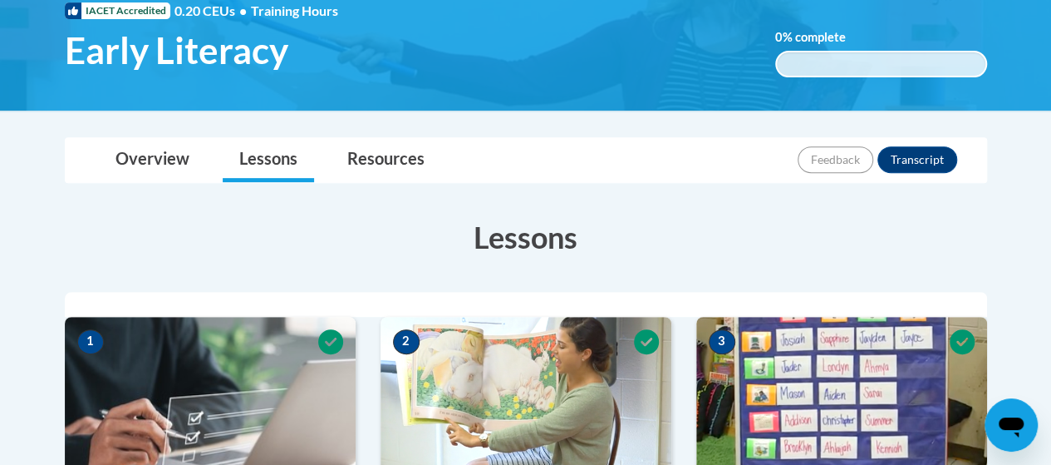
scroll to position [265, 0]
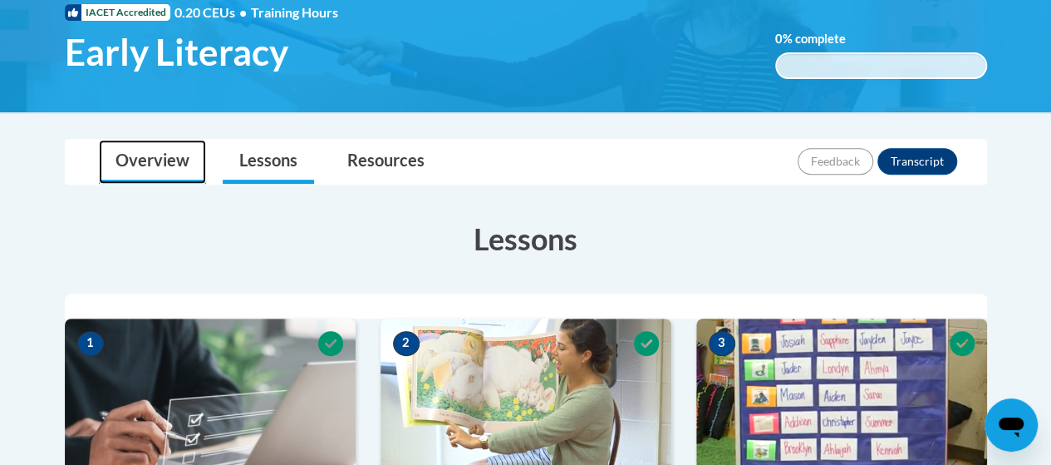
click at [153, 150] on link "Overview" at bounding box center [152, 162] width 107 height 44
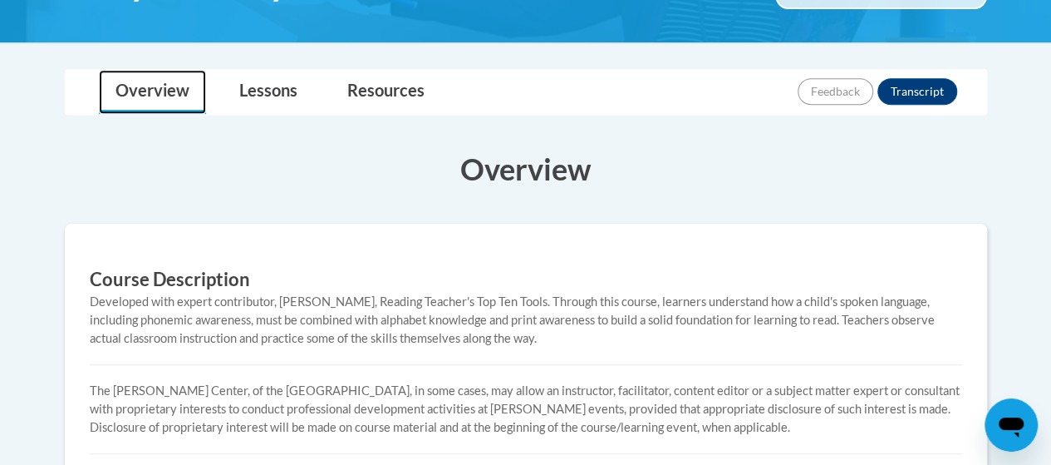
scroll to position [337, 0]
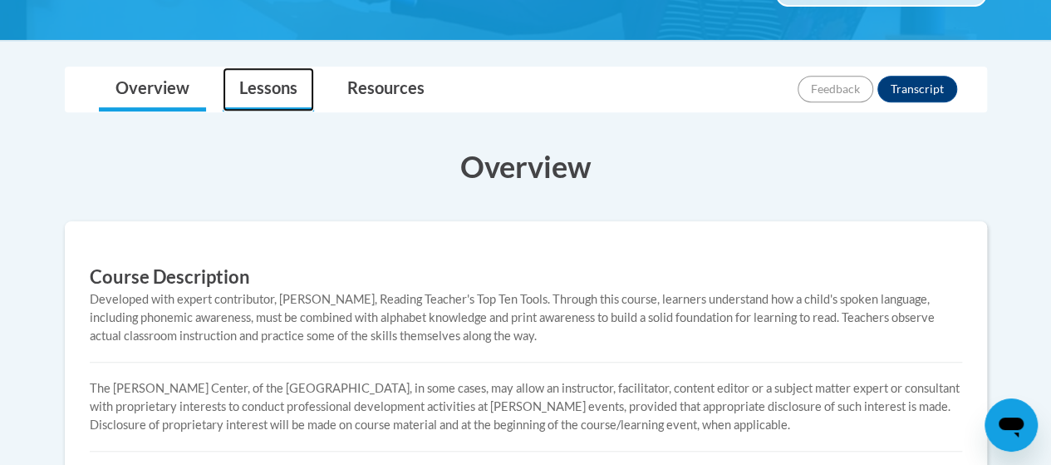
click at [266, 80] on link "Lessons" at bounding box center [268, 89] width 91 height 44
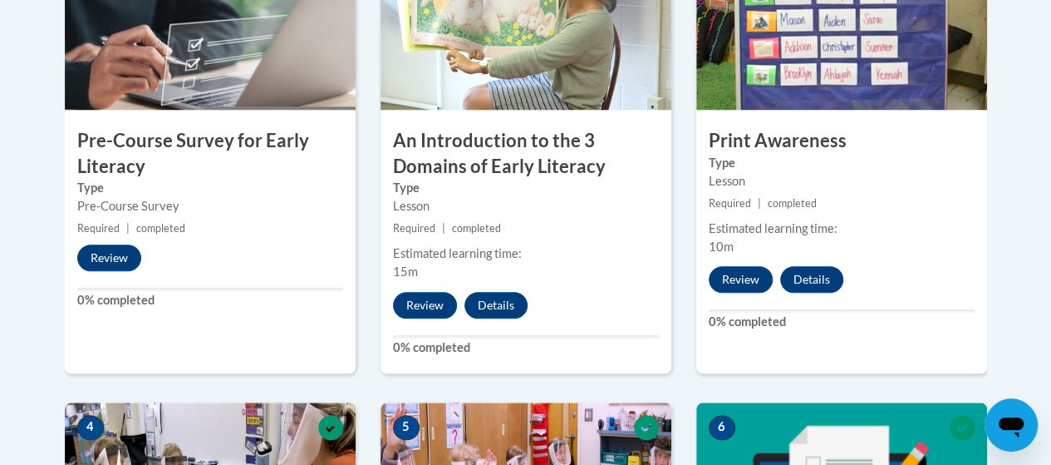
scroll to position [642, 0]
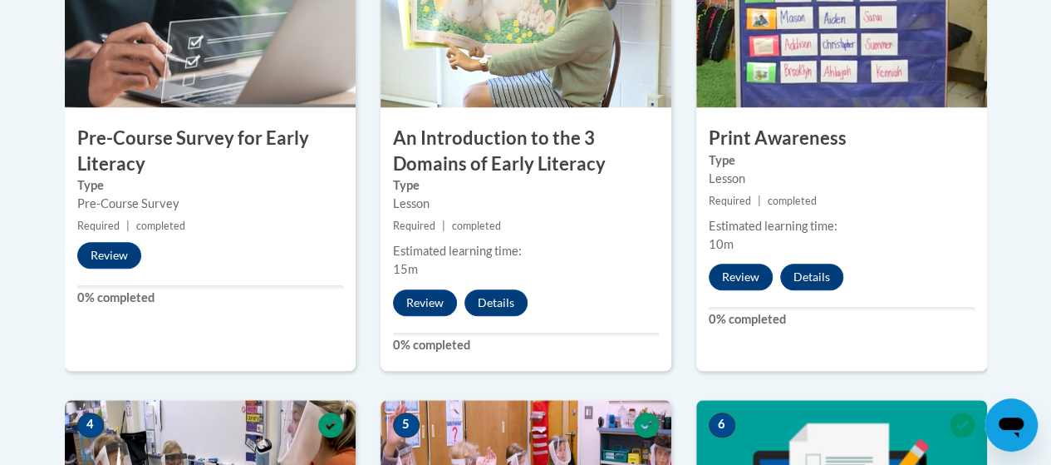
click at [432, 340] on label "0% completed" at bounding box center [526, 345] width 266 height 18
click at [496, 298] on button "Details" at bounding box center [496, 302] width 63 height 27
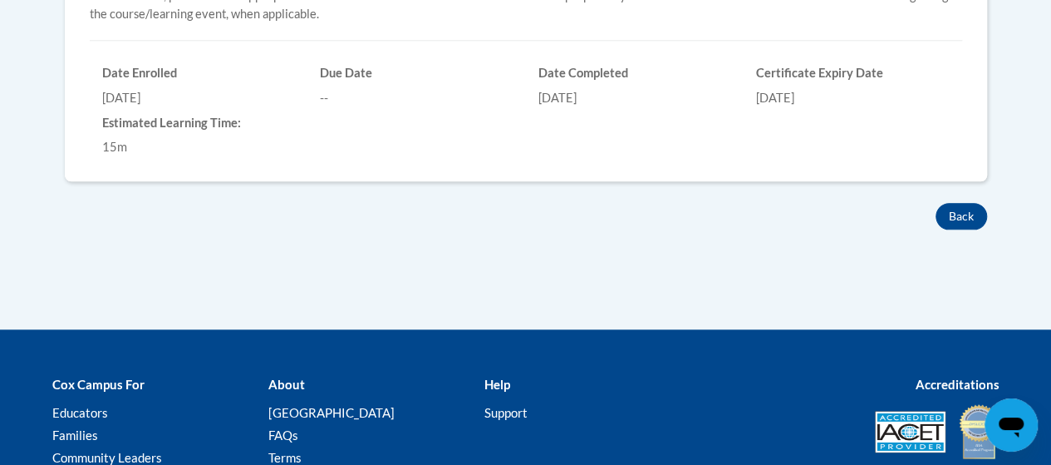
scroll to position [783, 0]
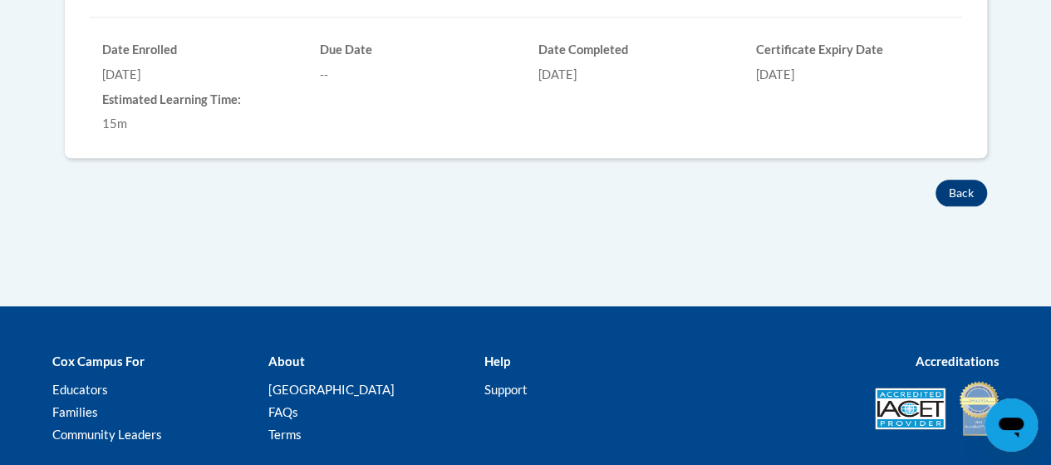
click at [955, 185] on button "Back" at bounding box center [962, 193] width 52 height 27
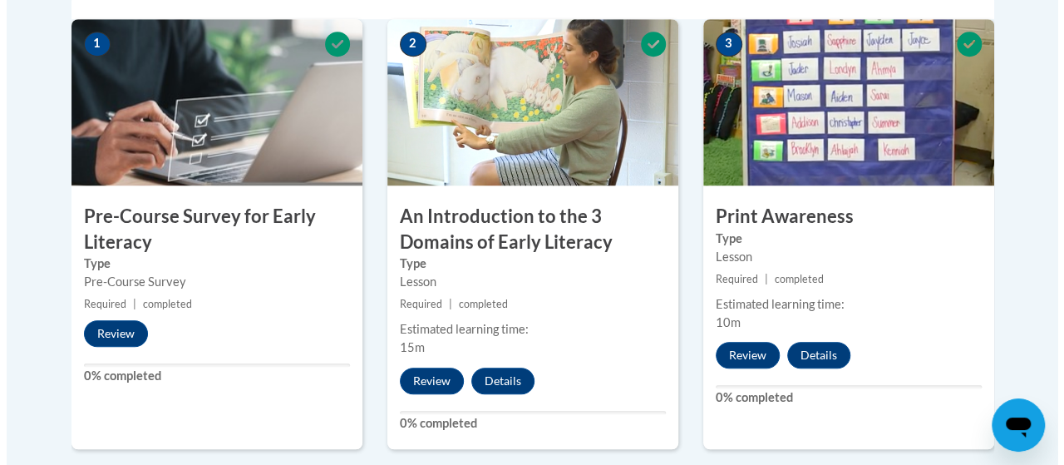
scroll to position [567, 0]
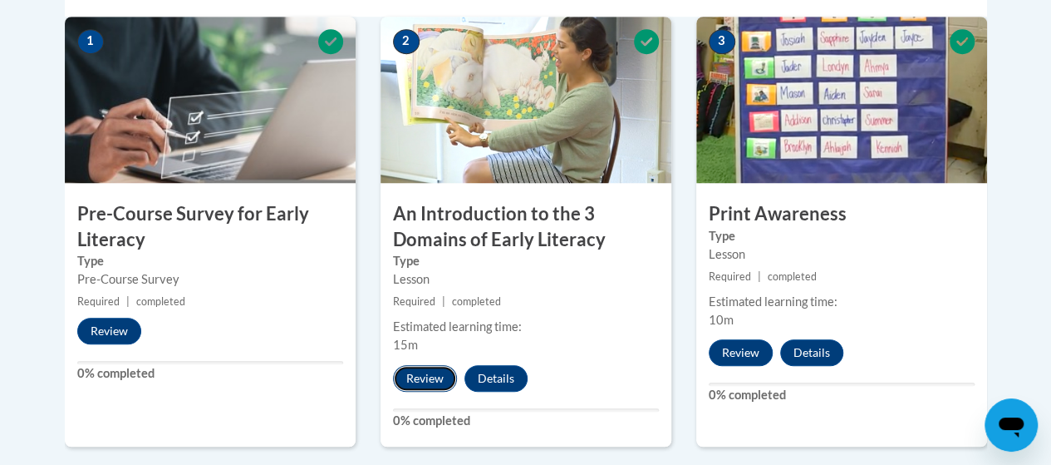
click at [415, 375] on button "Review" at bounding box center [425, 378] width 64 height 27
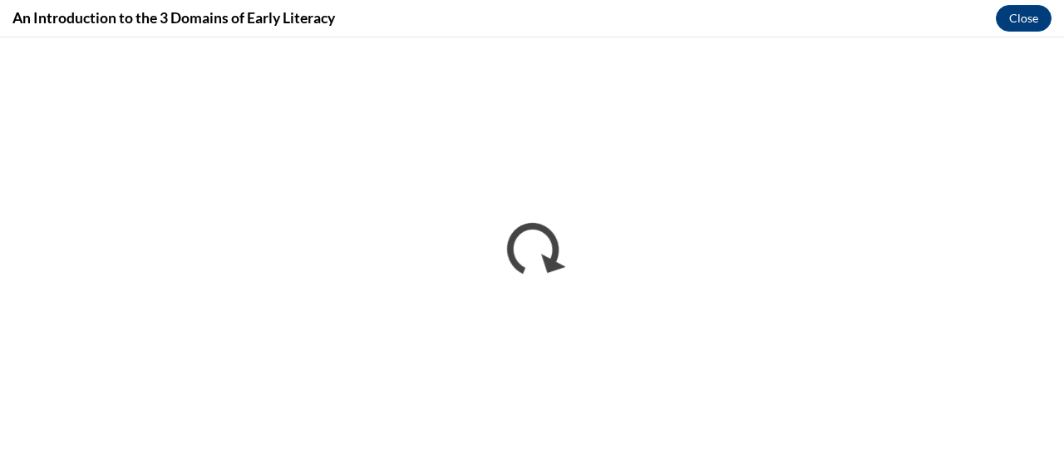
scroll to position [0, 0]
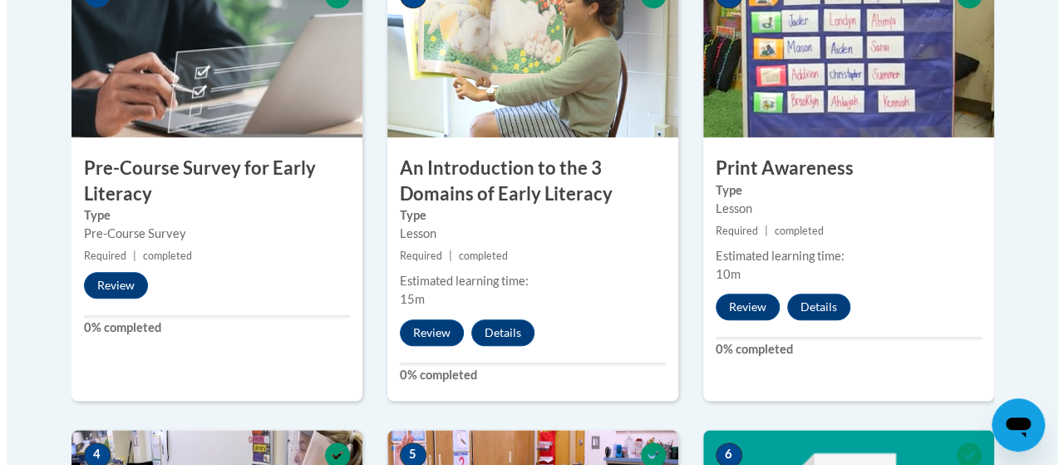
scroll to position [608, 0]
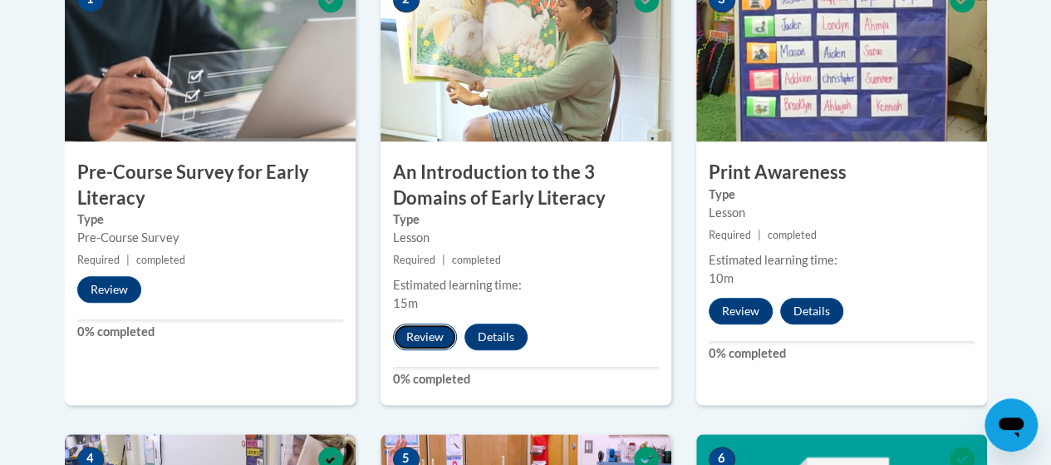
click at [429, 328] on button "Review" at bounding box center [425, 336] width 64 height 27
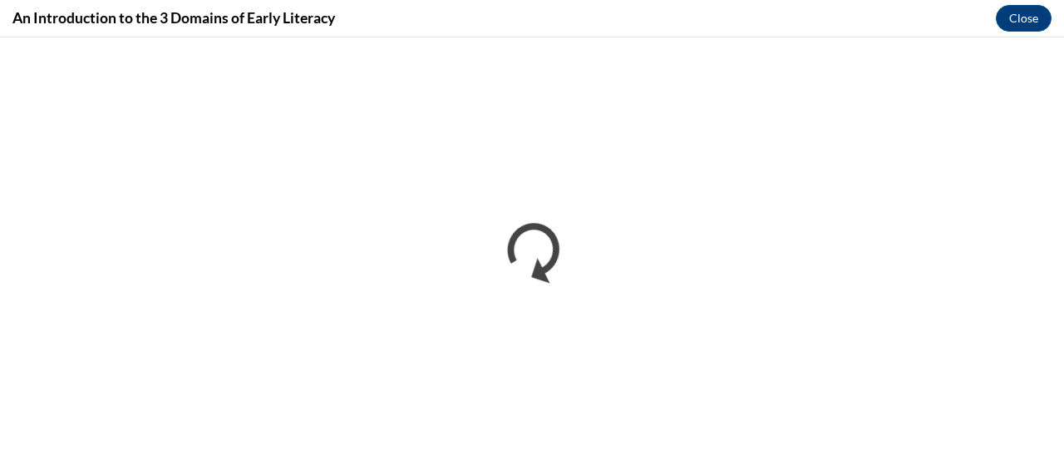
scroll to position [0, 0]
